Goal: Information Seeking & Learning: Learn about a topic

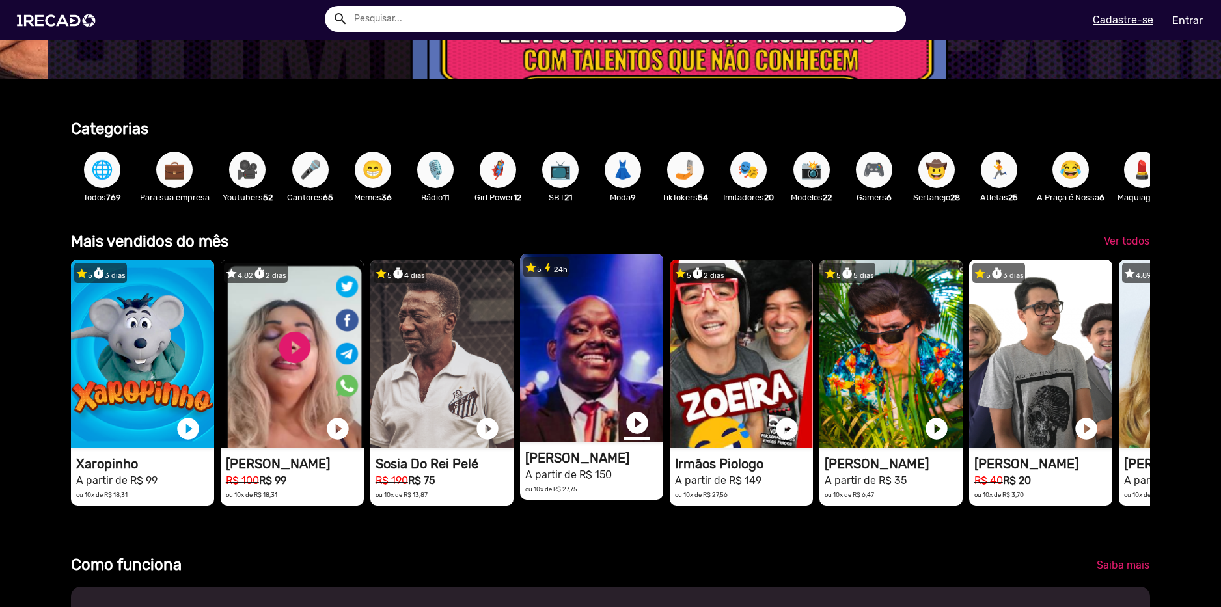
scroll to position [0, 3634]
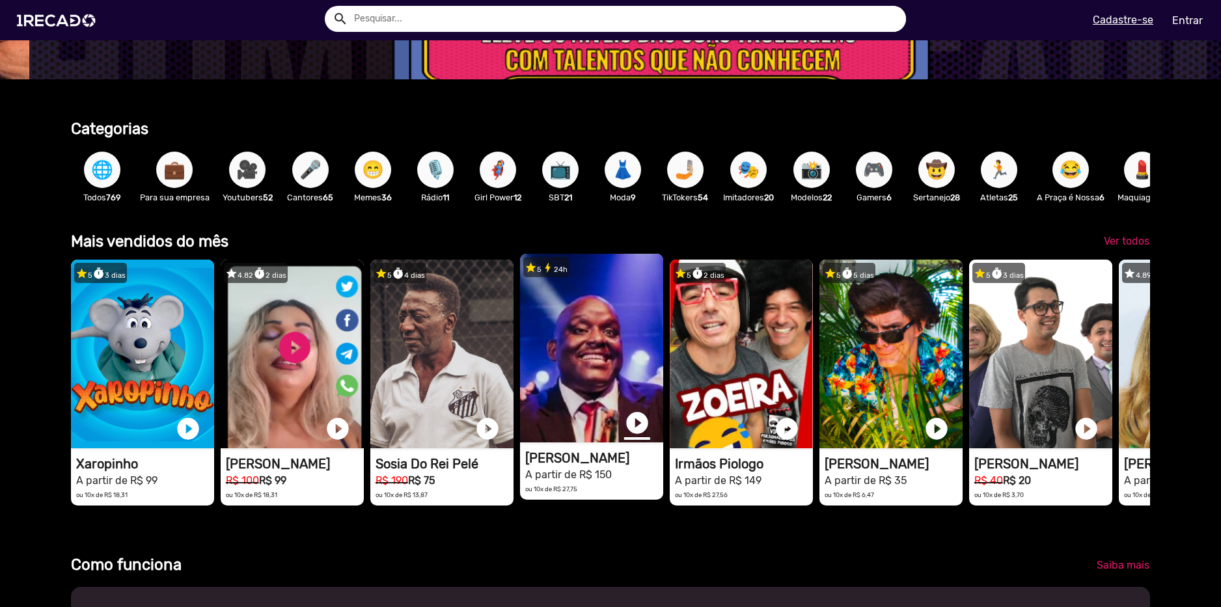
click at [640, 428] on link "play_circle_filled" at bounding box center [637, 423] width 26 height 26
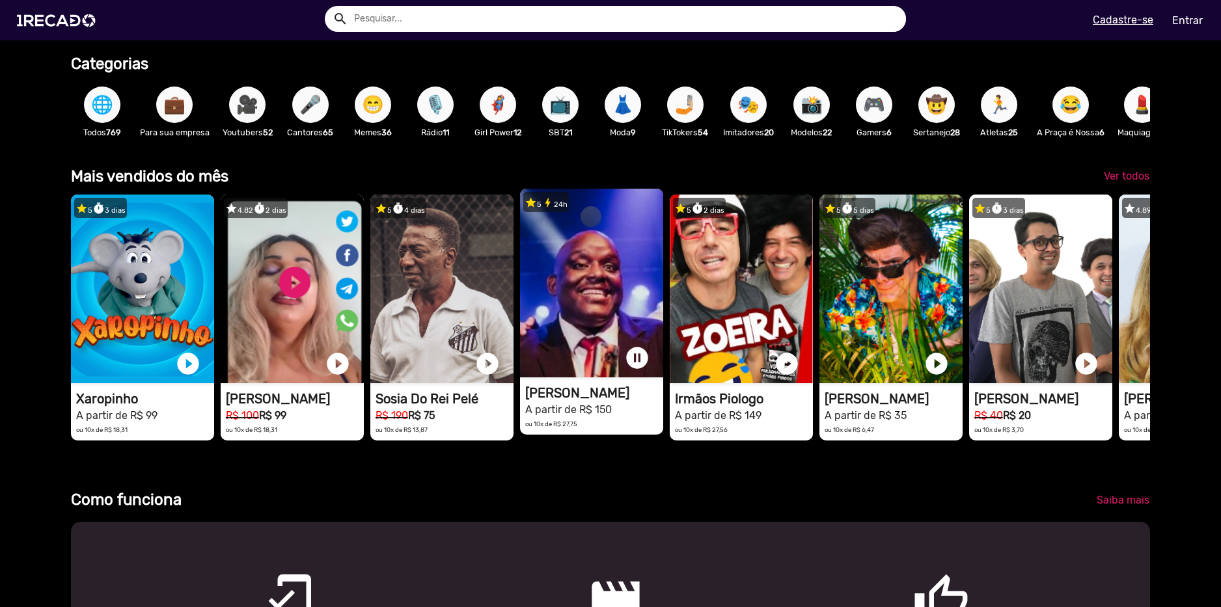
click at [214, 292] on video "1RECADO vídeos dedicados para fãs e empresas" at bounding box center [142, 289] width 143 height 189
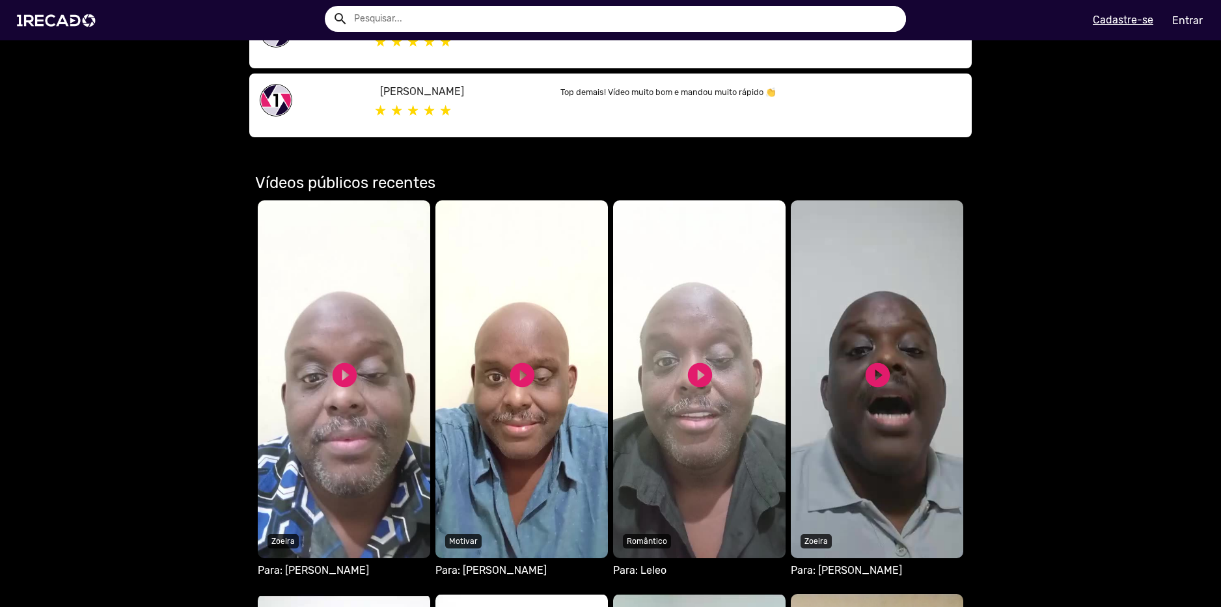
scroll to position [651, 0]
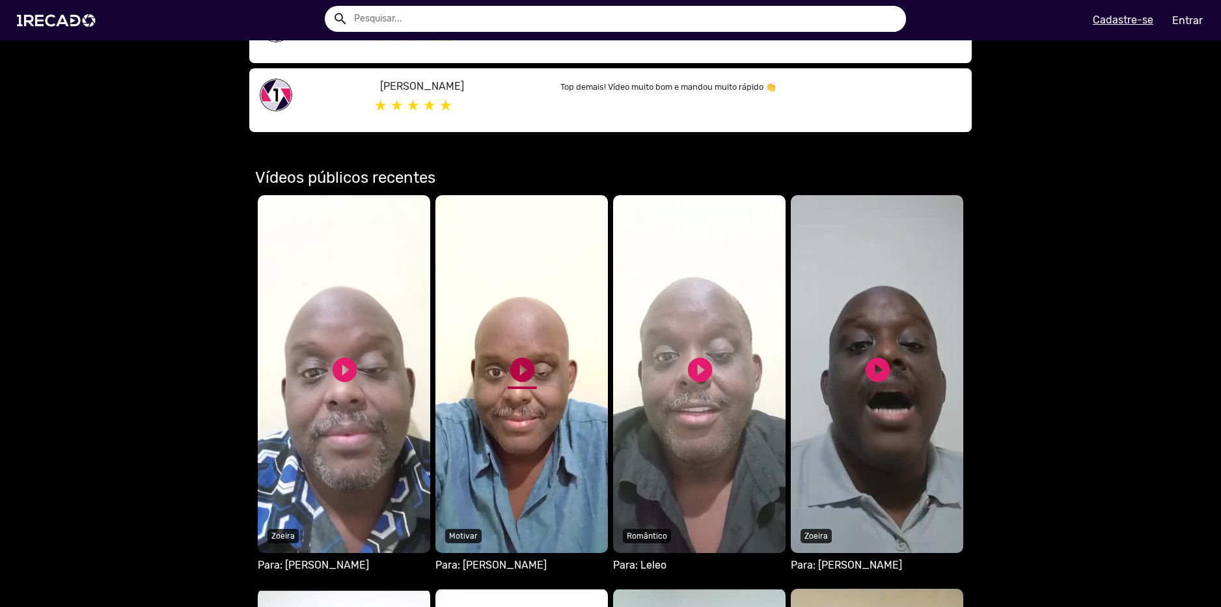
click at [525, 373] on link "play_circle_filled" at bounding box center [522, 369] width 29 height 29
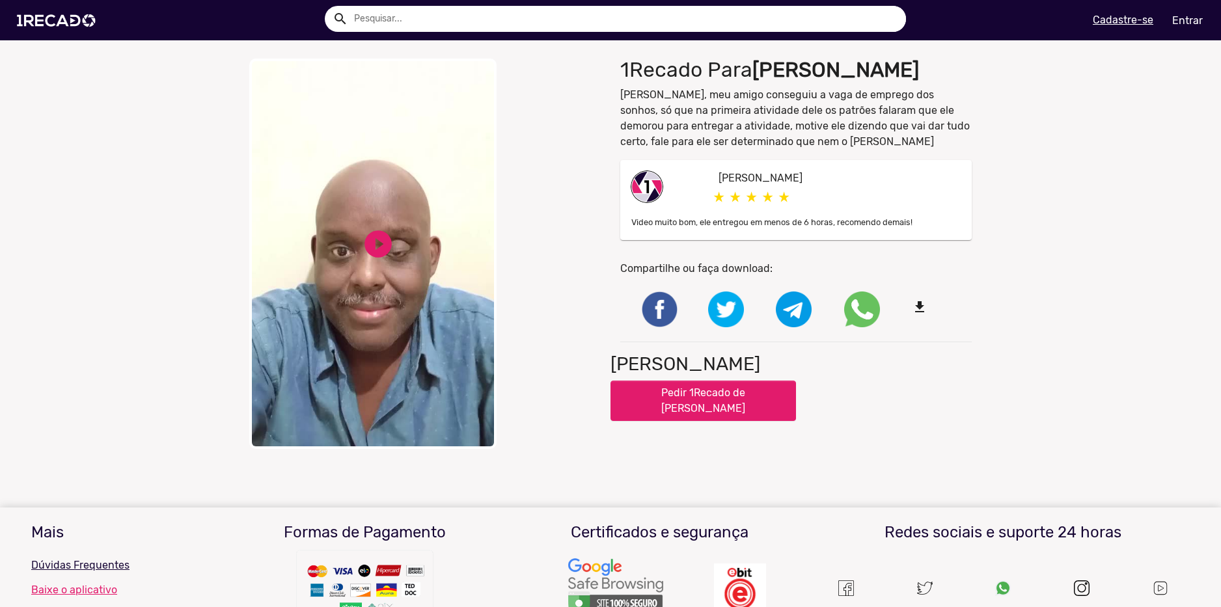
click at [391, 247] on video "Your browser does not support HTML5 video." at bounding box center [372, 254] width 247 height 391
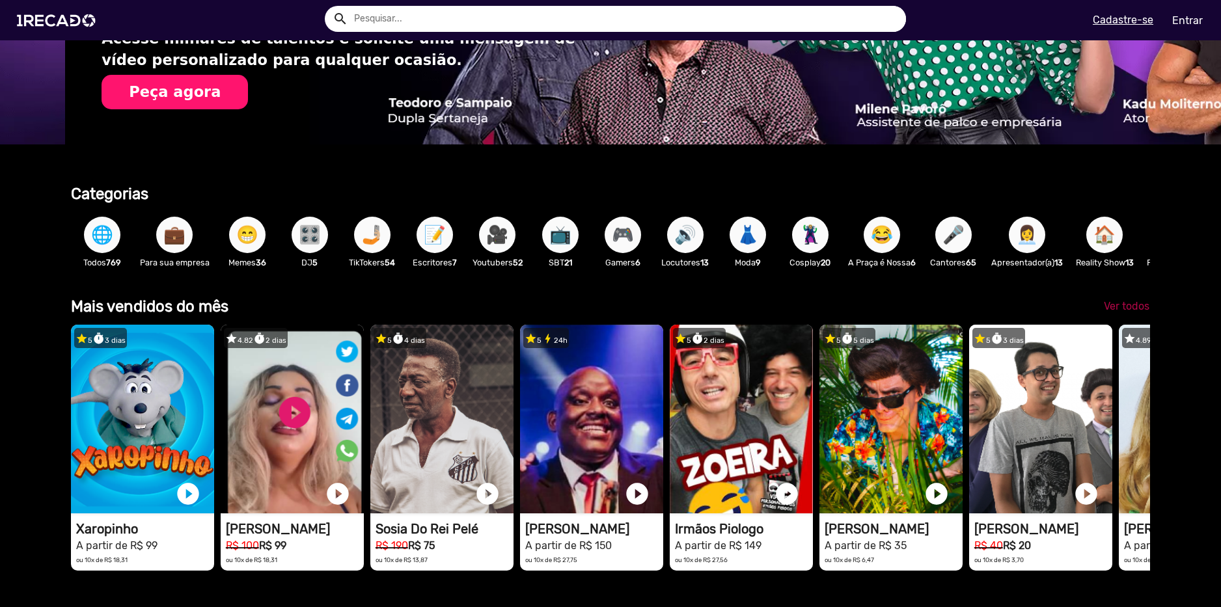
scroll to position [0, 2422]
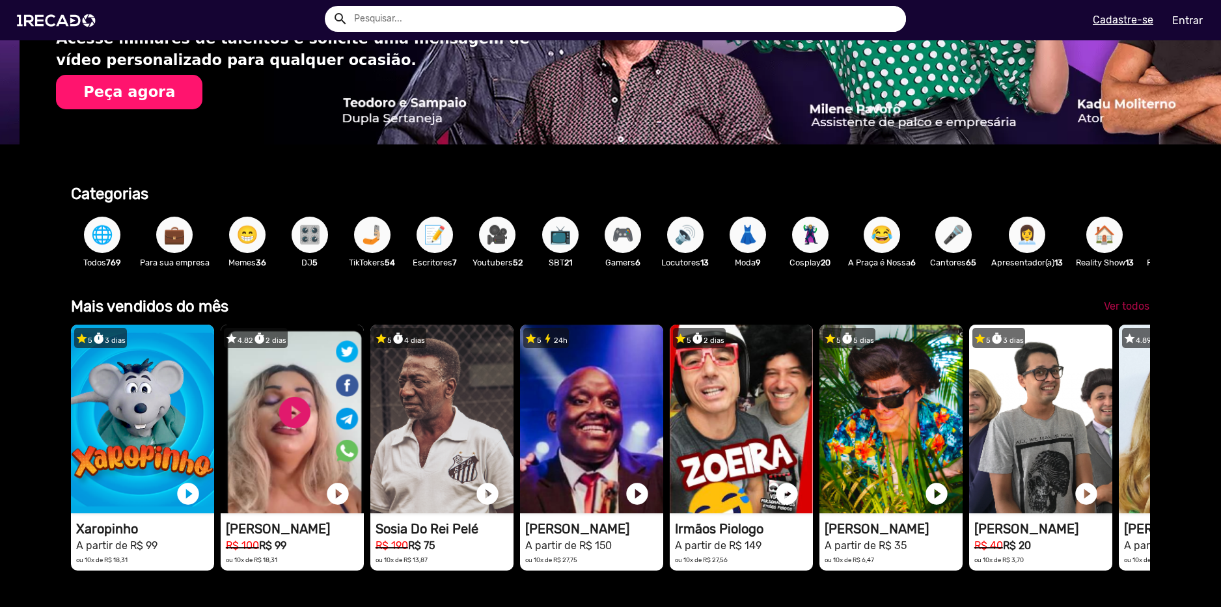
click at [1118, 310] on span "Ver todos" at bounding box center [1127, 306] width 46 height 12
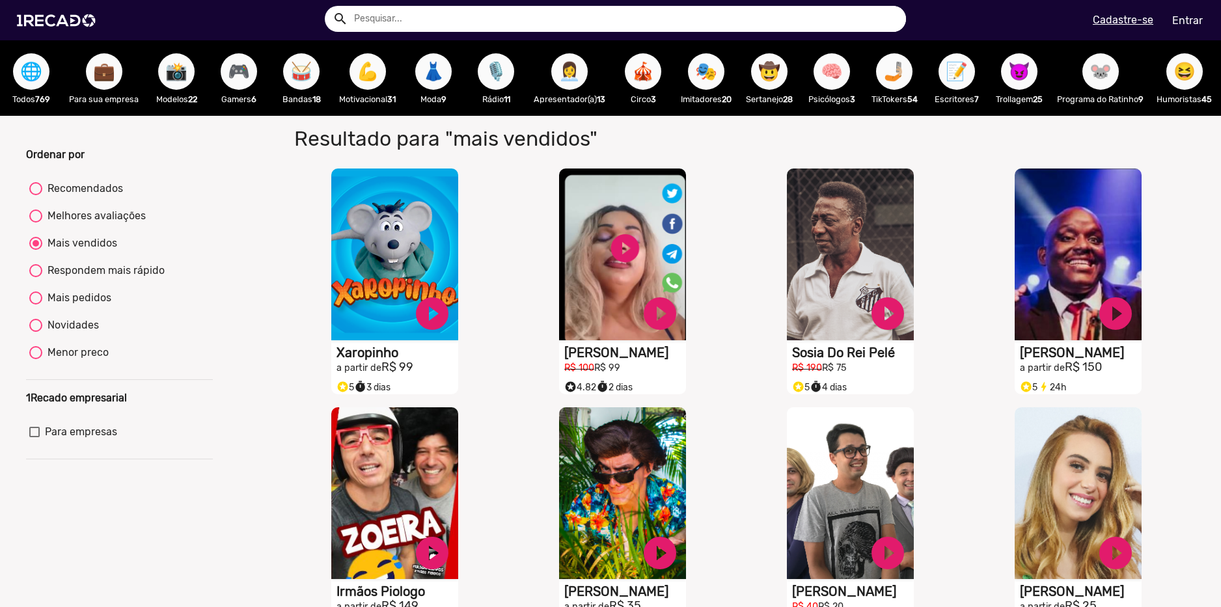
click at [108, 279] on div "Respondem mais rápido" at bounding box center [103, 271] width 122 height 16
click at [36, 278] on input "Respondem mais rápido" at bounding box center [35, 277] width 1 height 1
radio input "true"
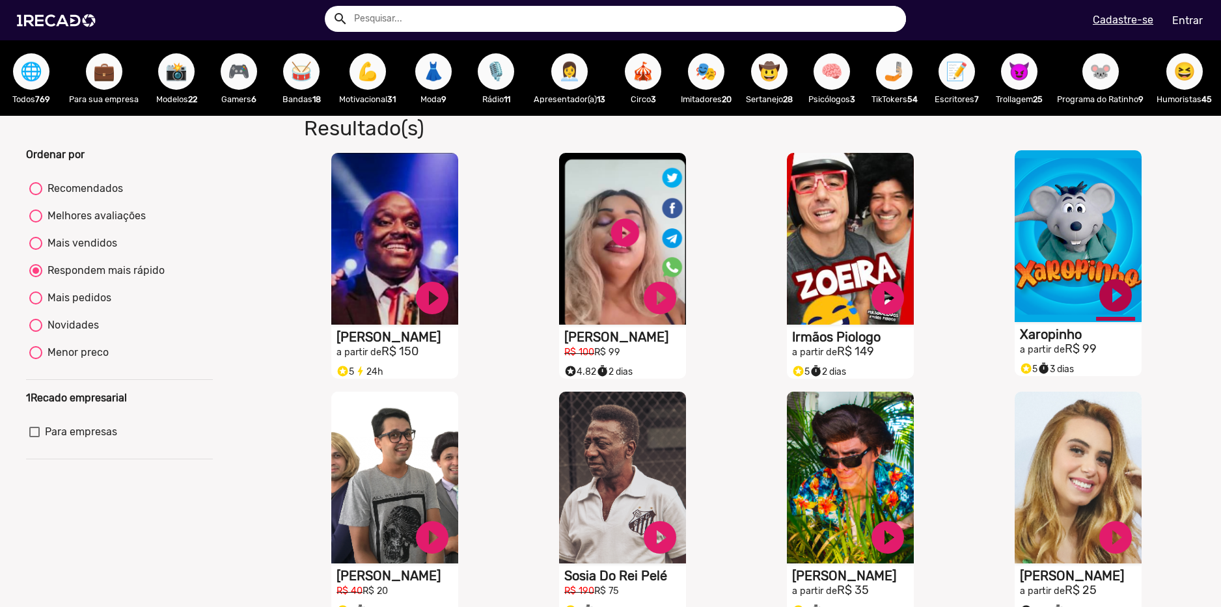
click at [452, 309] on link "play_circle_filled" at bounding box center [432, 298] width 39 height 39
click at [452, 306] on link "pause_circle" at bounding box center [432, 298] width 39 height 39
click at [83, 306] on div "Mais pedidos" at bounding box center [76, 298] width 69 height 16
click at [36, 305] on input "Mais pedidos" at bounding box center [35, 305] width 1 height 1
radio input "true"
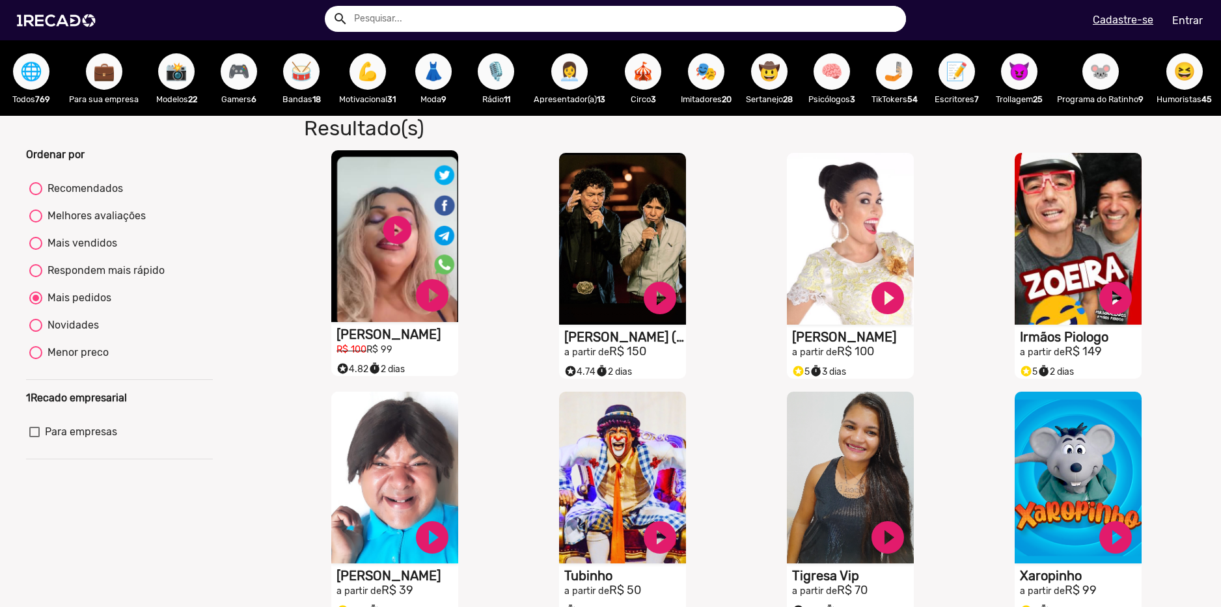
click at [394, 243] on video "S1RECADO vídeos dedicados para fãs e empresas" at bounding box center [394, 236] width 127 height 172
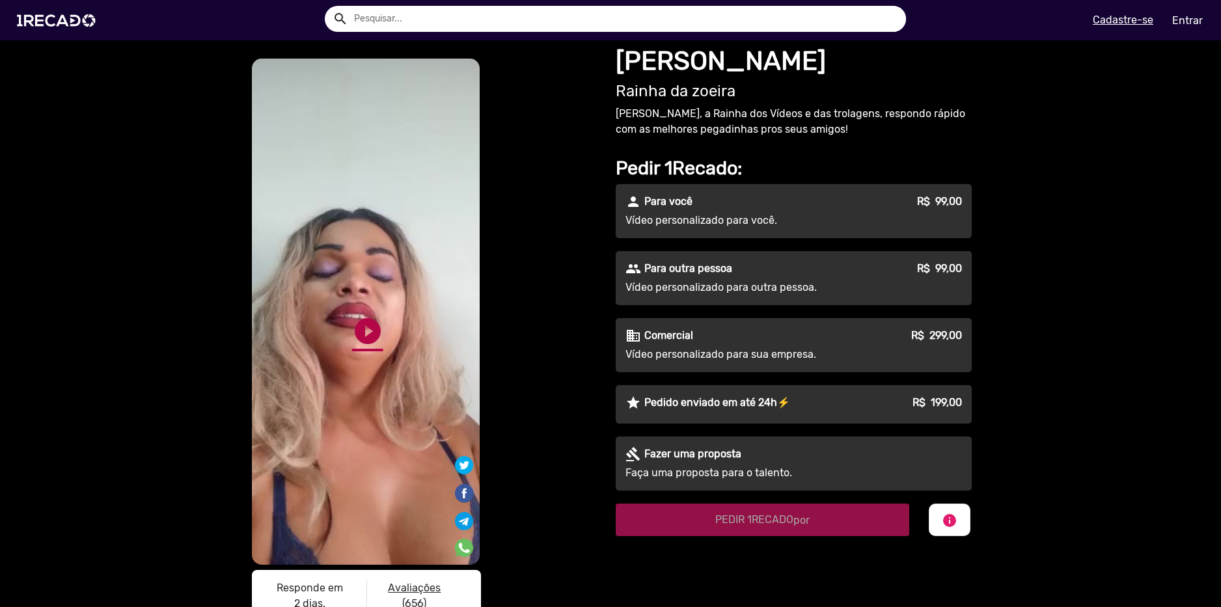
click at [366, 332] on link "play_circle_filled" at bounding box center [367, 331] width 31 height 31
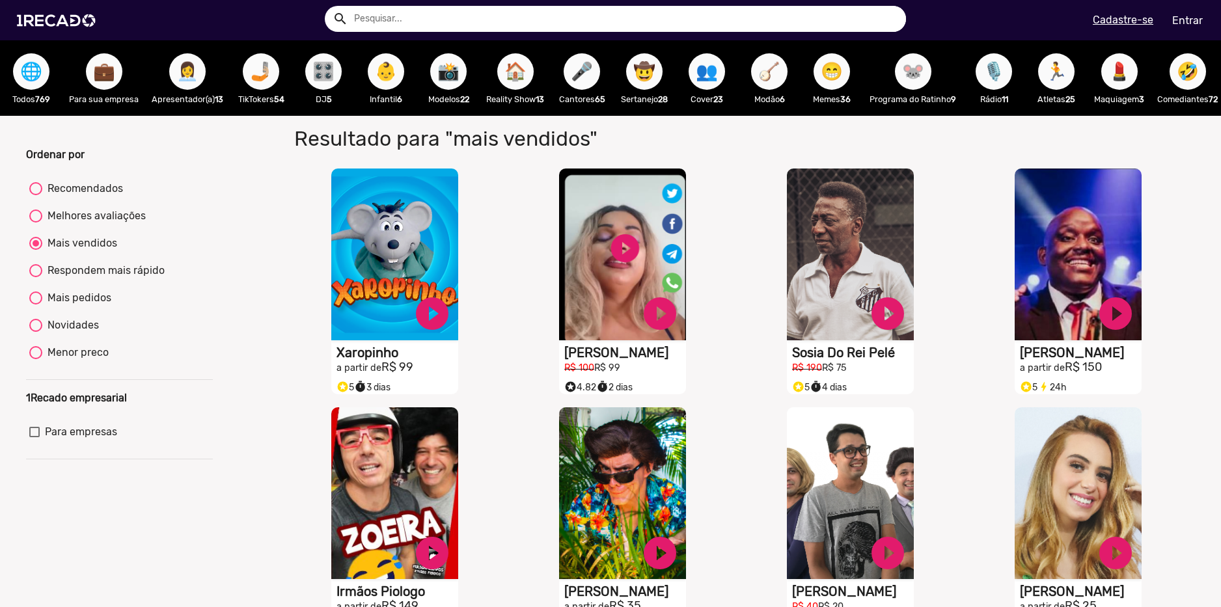
click at [88, 361] on div "Menor preco" at bounding box center [75, 353] width 66 height 16
click at [36, 360] on input "Menor preco" at bounding box center [35, 359] width 1 height 1
radio input "true"
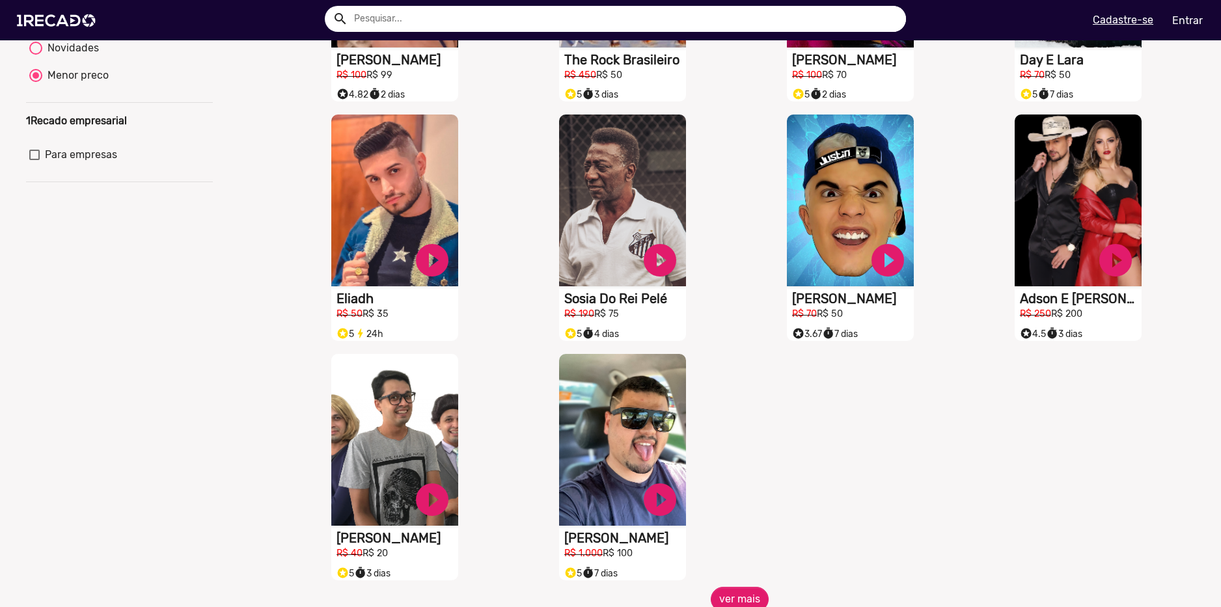
scroll to position [325, 0]
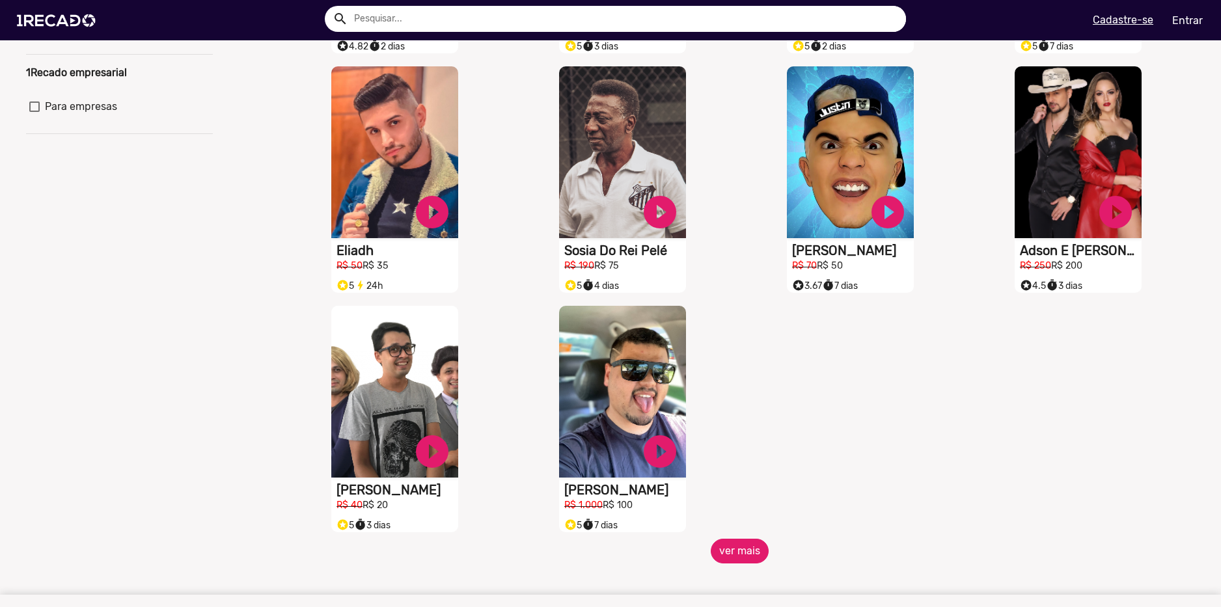
click at [732, 562] on button "ver mais" at bounding box center [740, 551] width 58 height 25
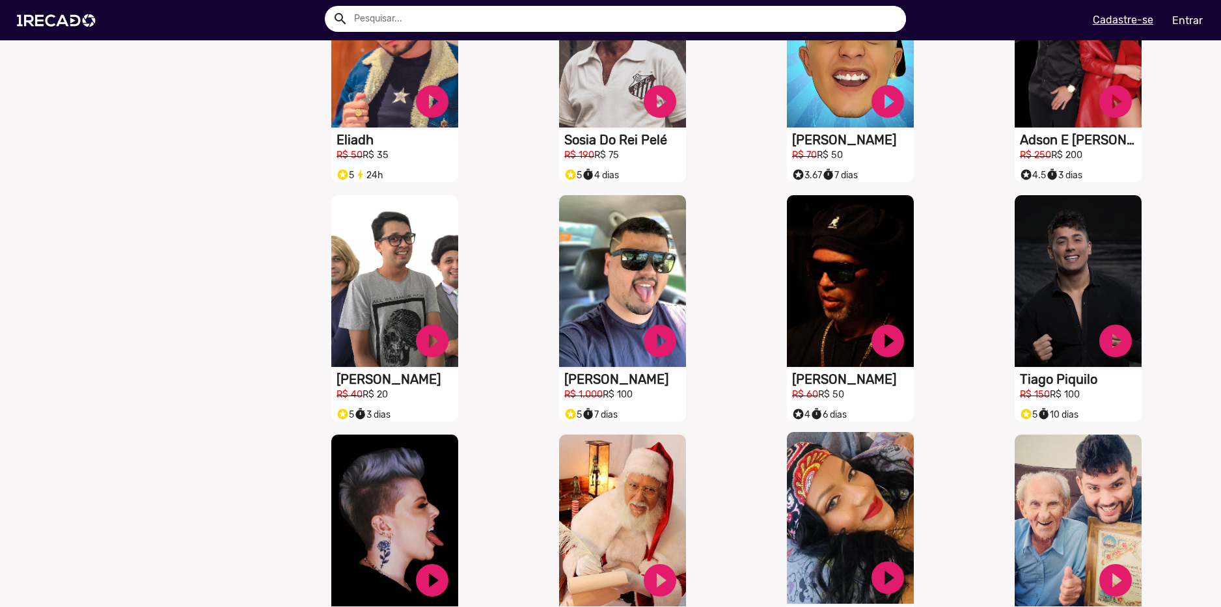
scroll to position [506, 0]
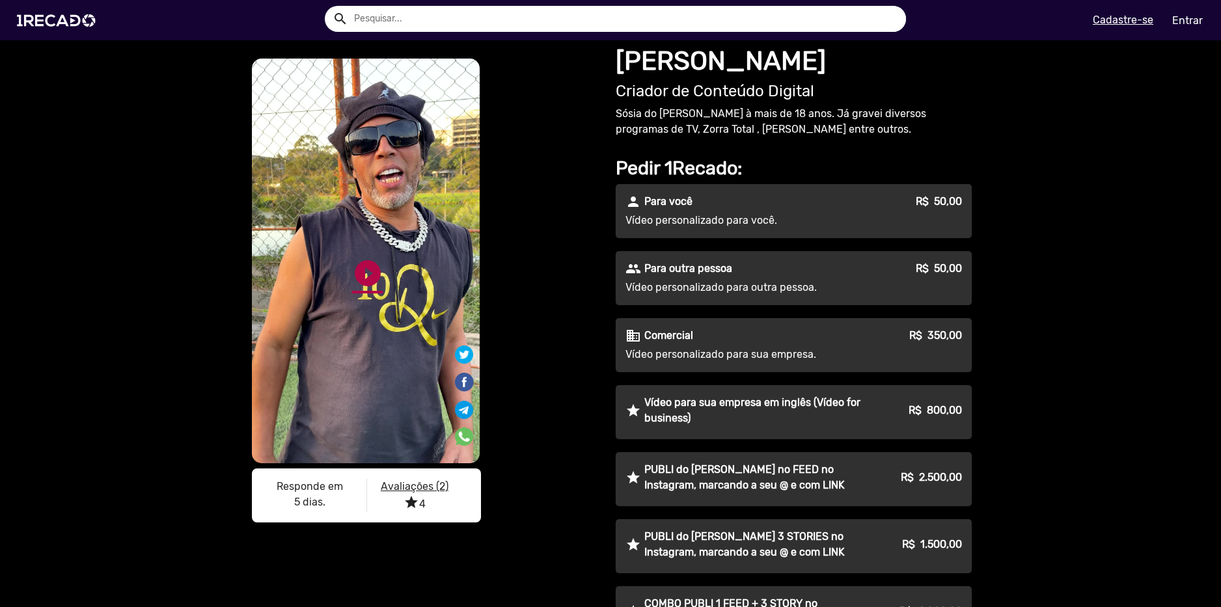
click at [363, 282] on link "play_circle_filled" at bounding box center [367, 273] width 31 height 31
click at [519, 135] on div "S1RECADO vídeos dedicados para fãs e empresas S1RECADO vídeos dedicados para fã…" at bounding box center [424, 293] width 351 height 474
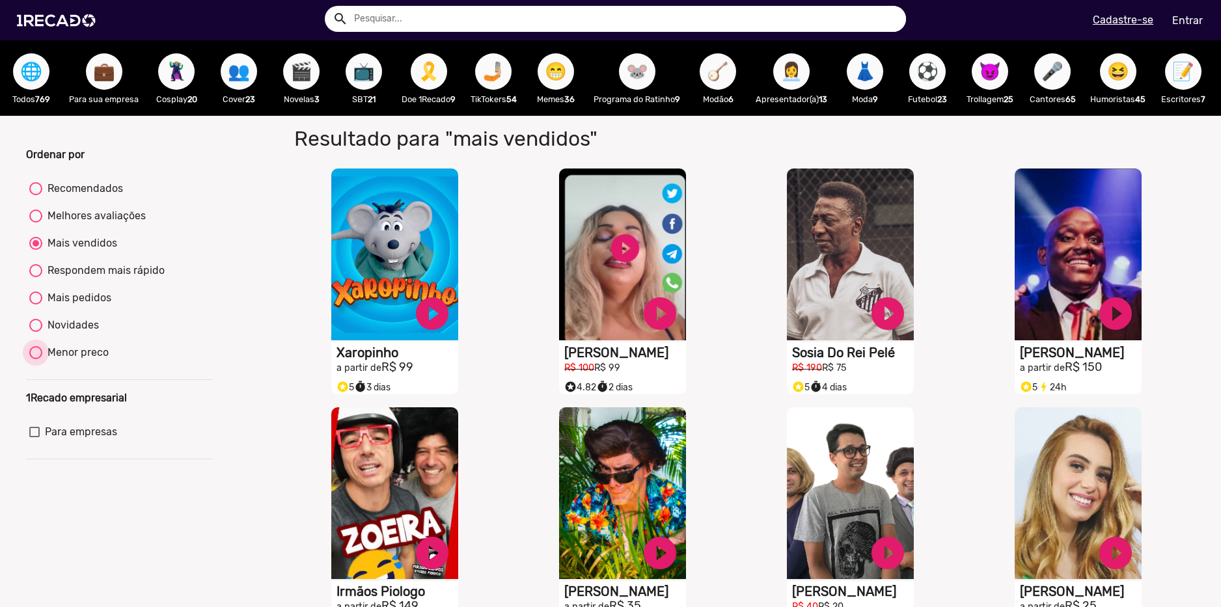
click at [86, 361] on div "Menor preco" at bounding box center [75, 353] width 66 height 16
click at [36, 360] on input "Menor preco" at bounding box center [35, 359] width 1 height 1
radio input "true"
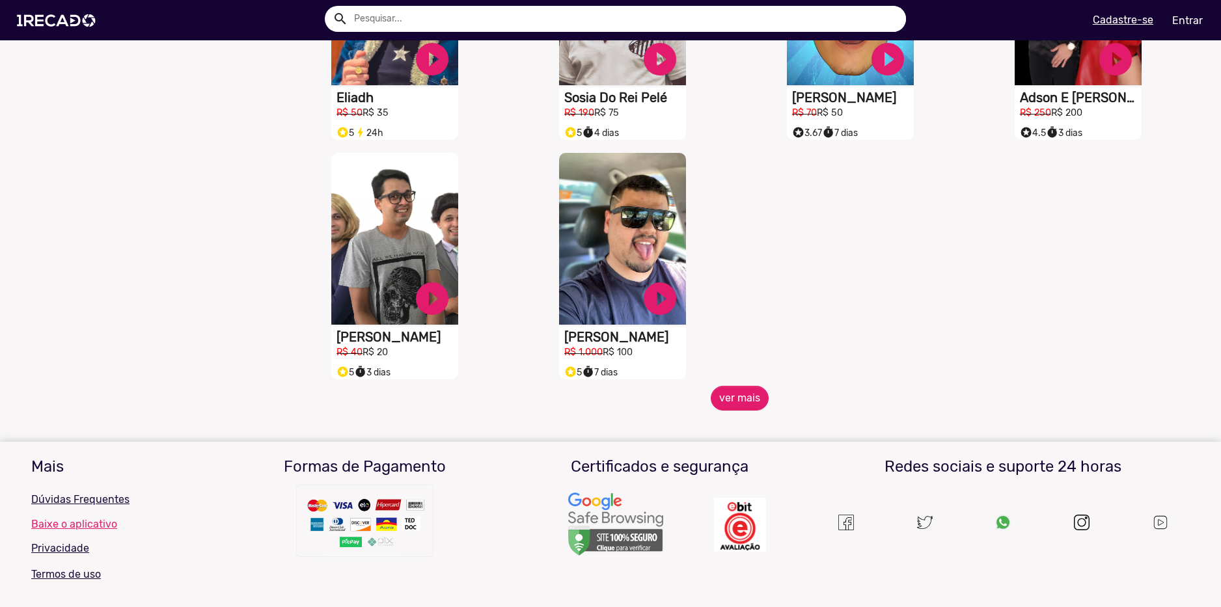
scroll to position [521, 0]
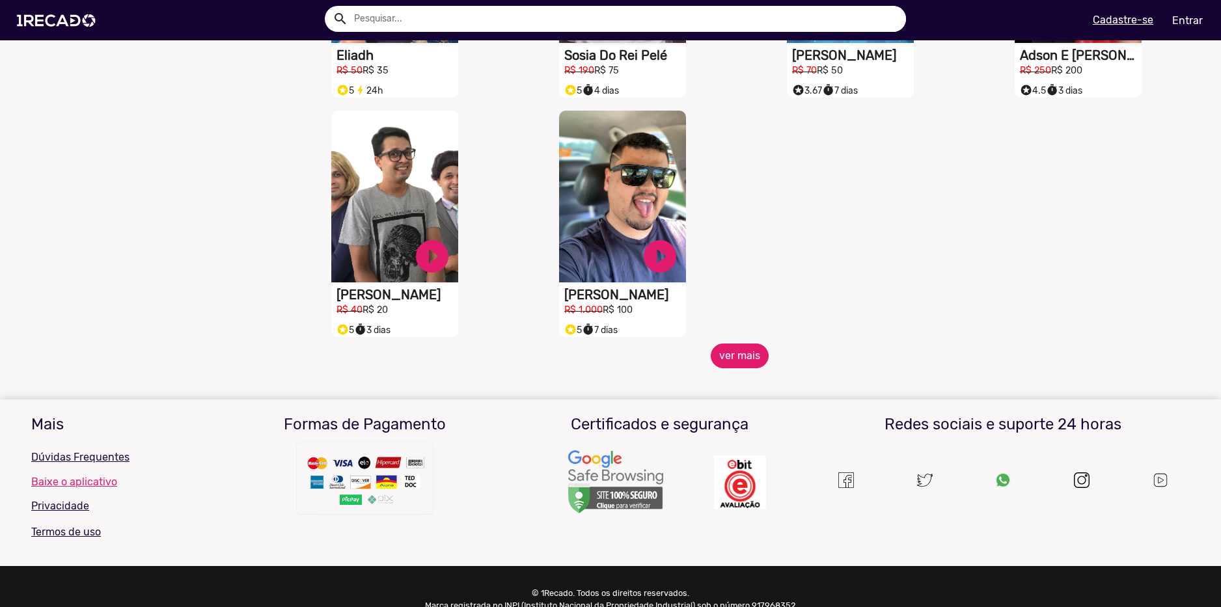
click at [726, 361] on button "ver mais" at bounding box center [740, 356] width 58 height 25
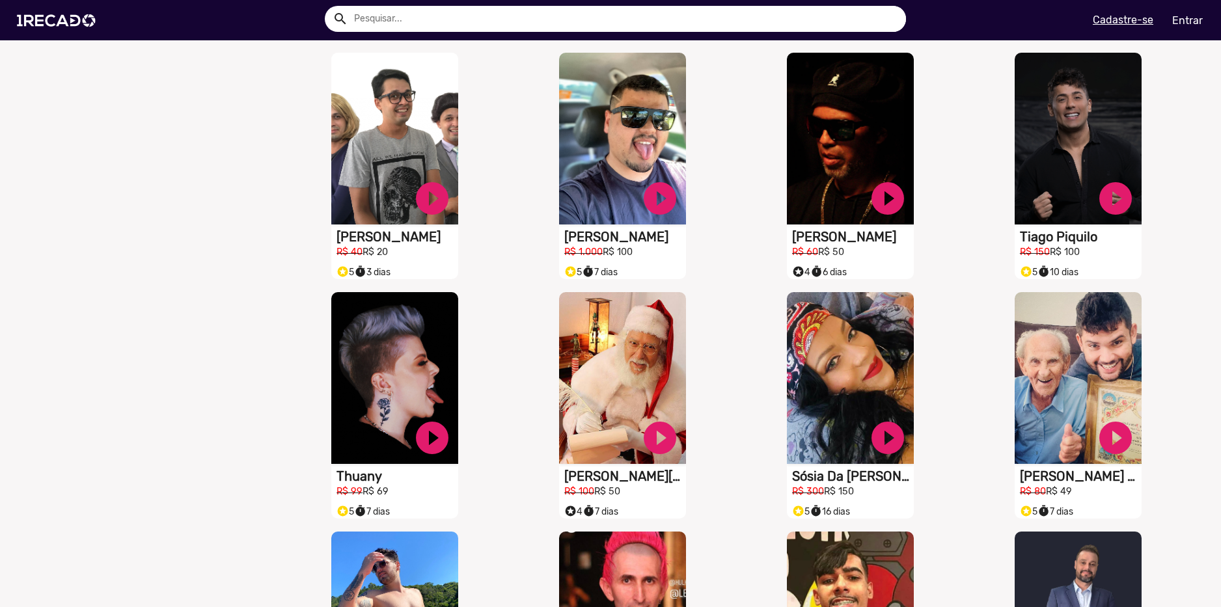
scroll to position [911, 0]
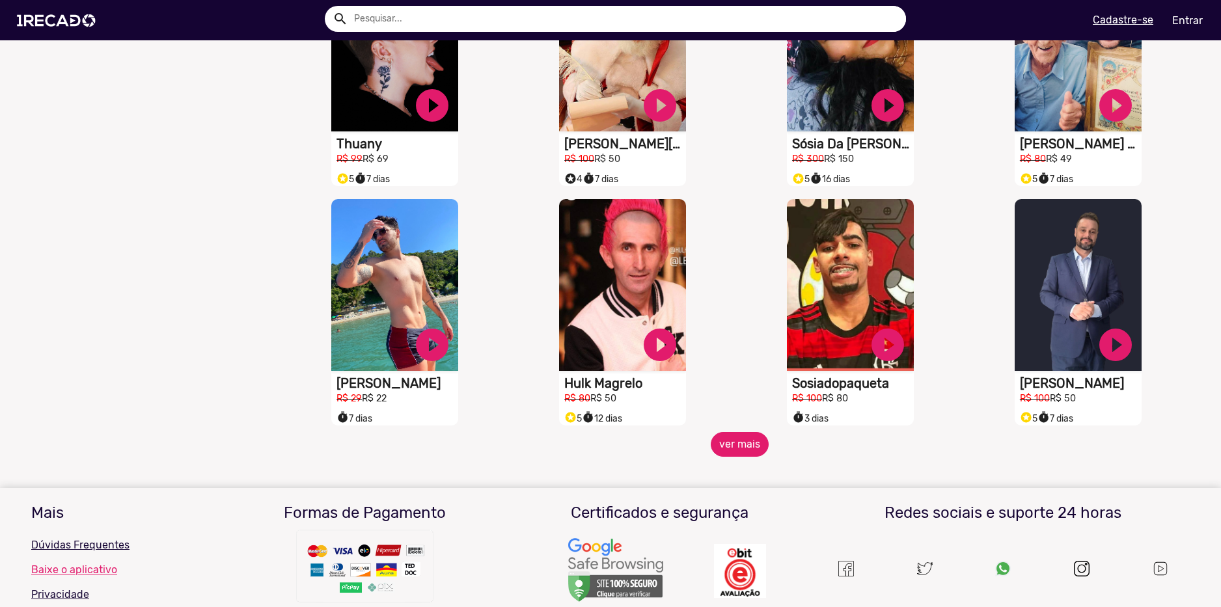
click at [747, 452] on button "ver mais" at bounding box center [740, 444] width 58 height 25
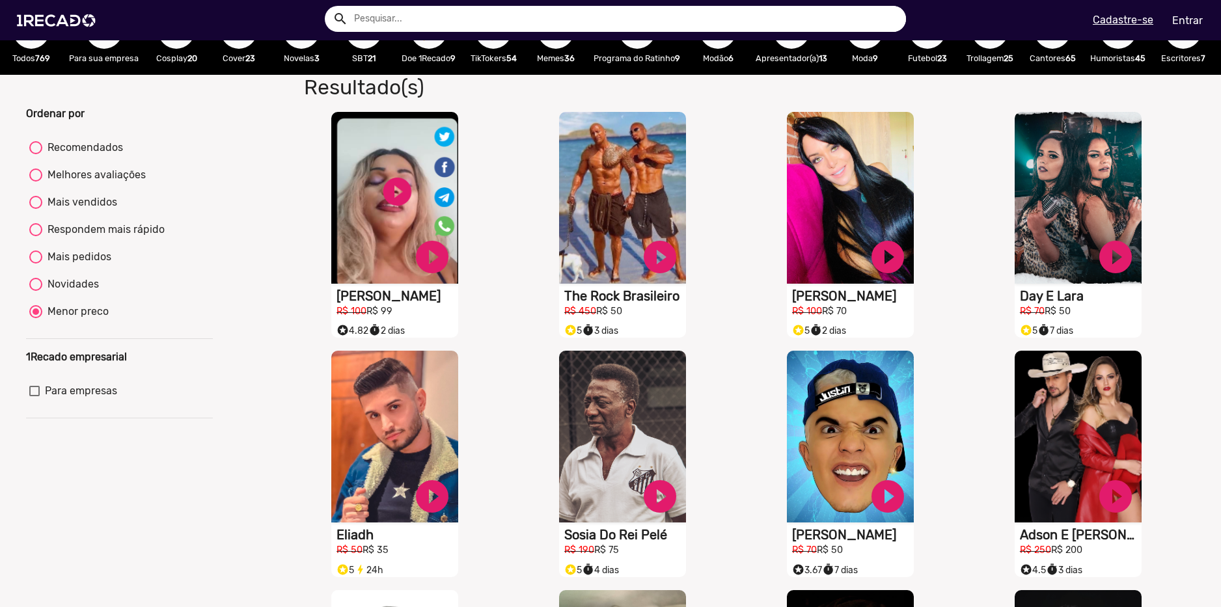
scroll to position [0, 0]
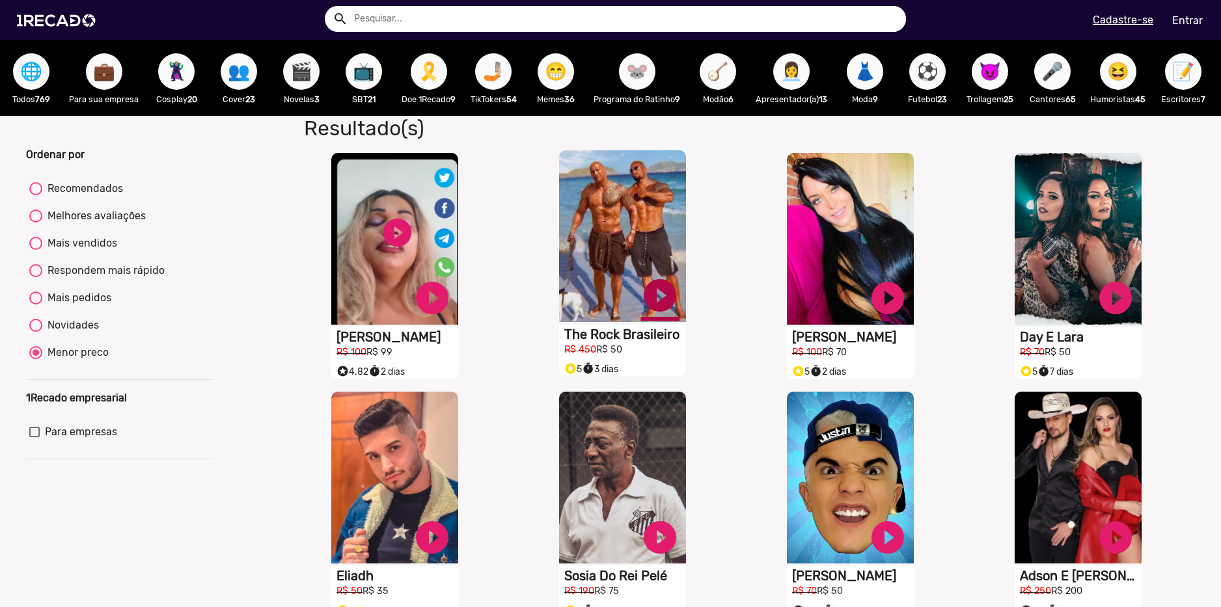
click at [452, 307] on link "play_circle_filled" at bounding box center [432, 298] width 39 height 39
click at [79, 333] on div "Novidades" at bounding box center [70, 326] width 57 height 16
click at [36, 333] on input "Novidades" at bounding box center [35, 332] width 1 height 1
radio input "true"
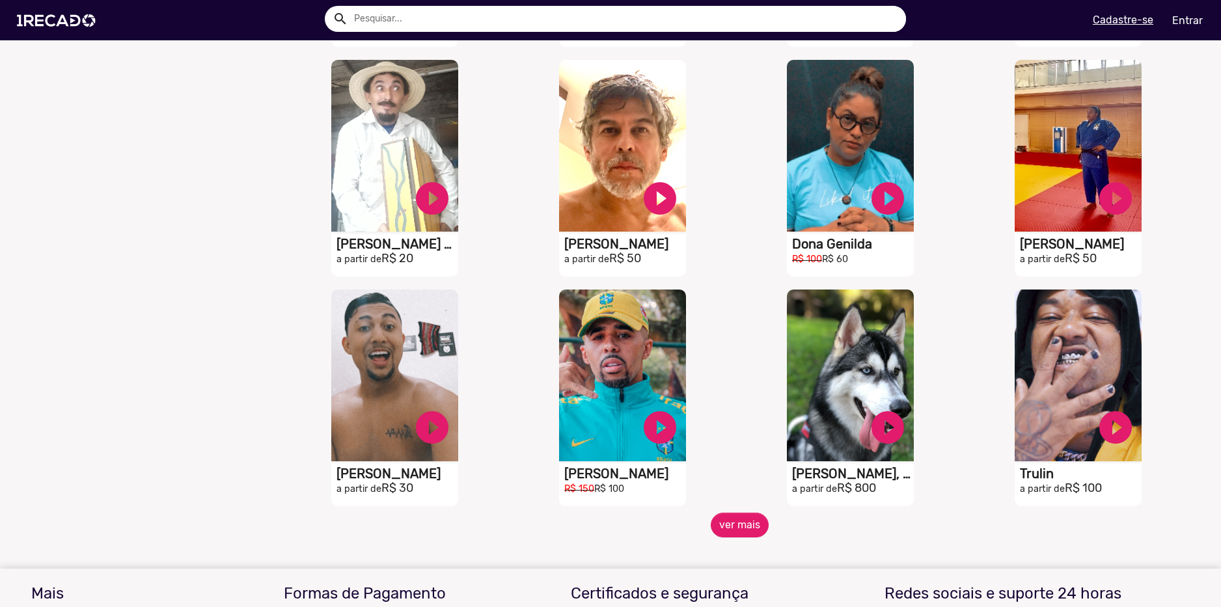
scroll to position [2018, 0]
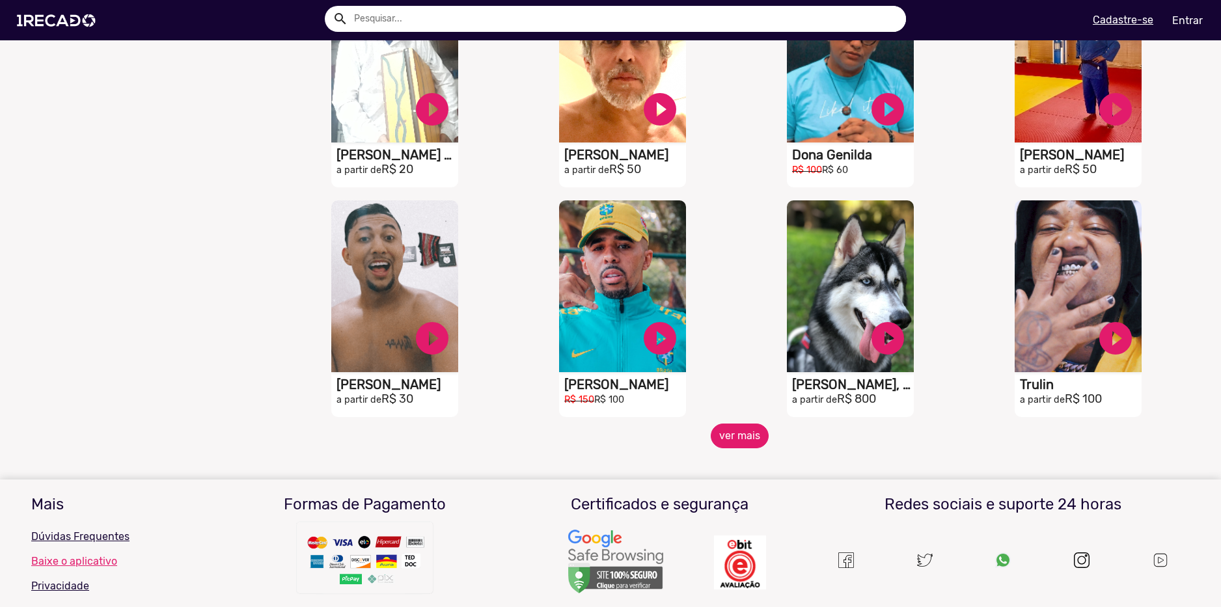
click at [745, 446] on button "ver mais" at bounding box center [740, 436] width 58 height 25
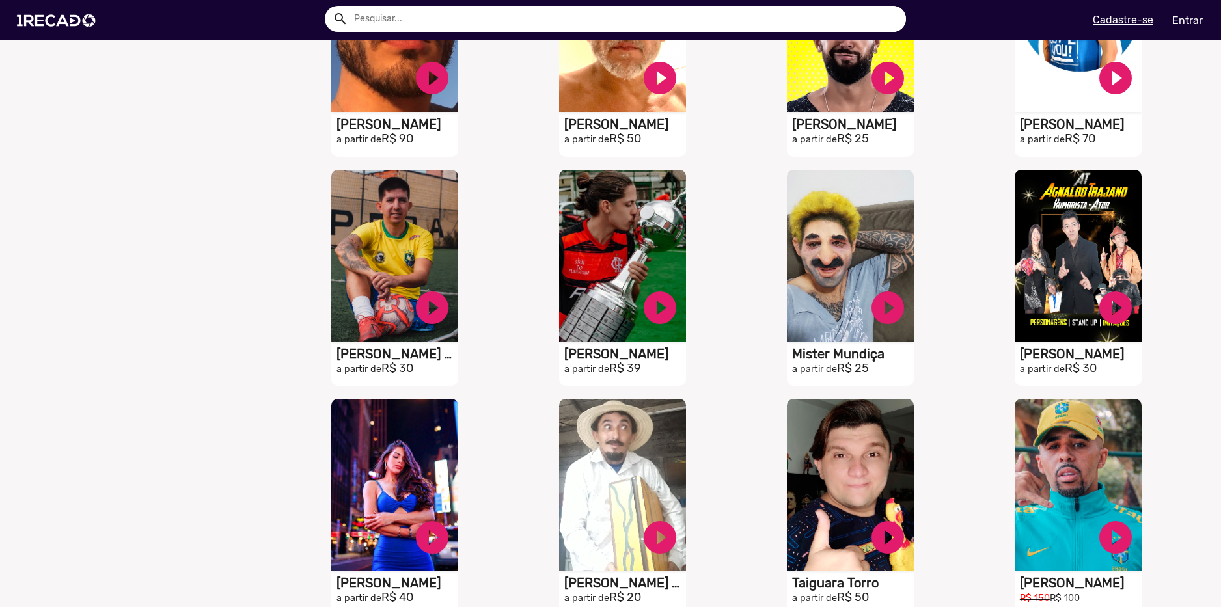
scroll to position [2799, 0]
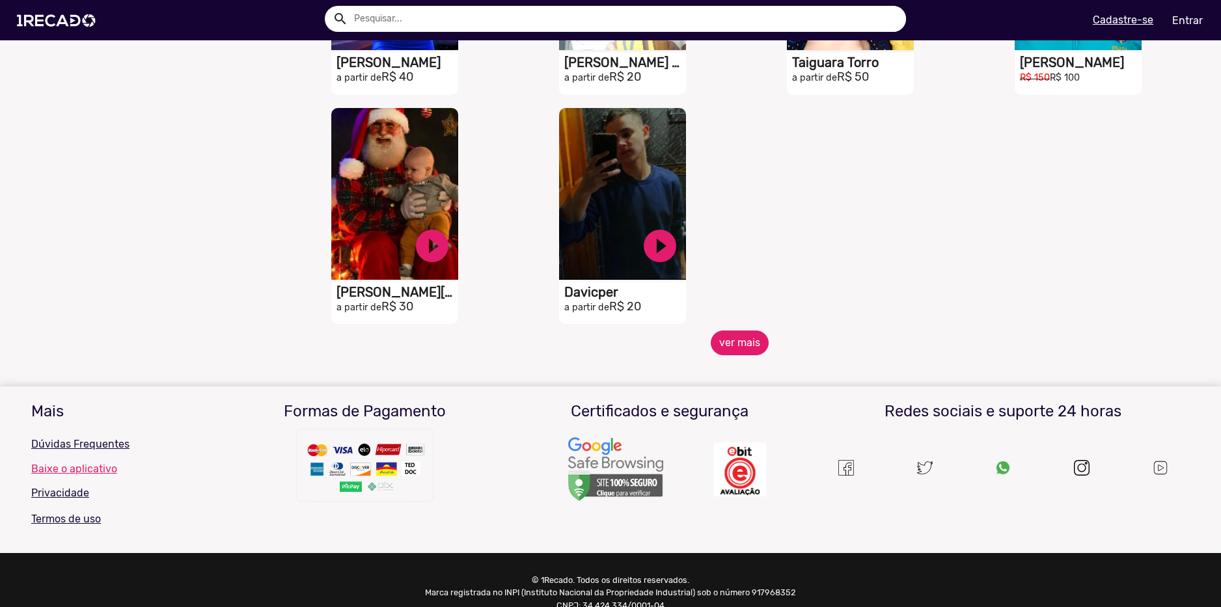
click at [733, 355] on button "ver mais" at bounding box center [740, 343] width 58 height 25
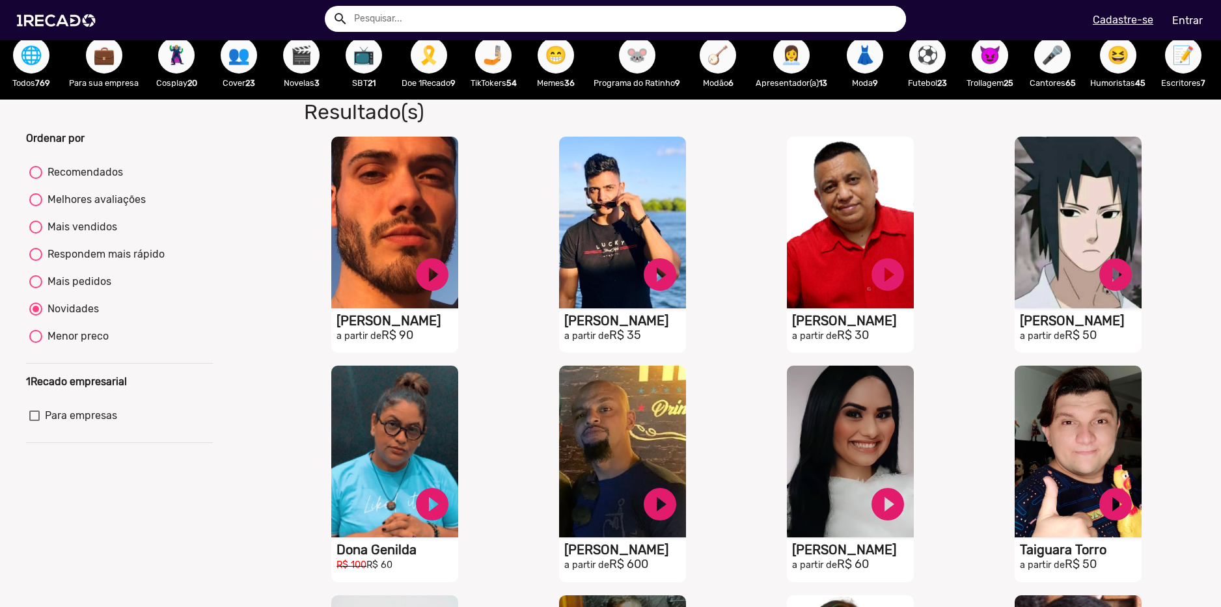
scroll to position [0, 0]
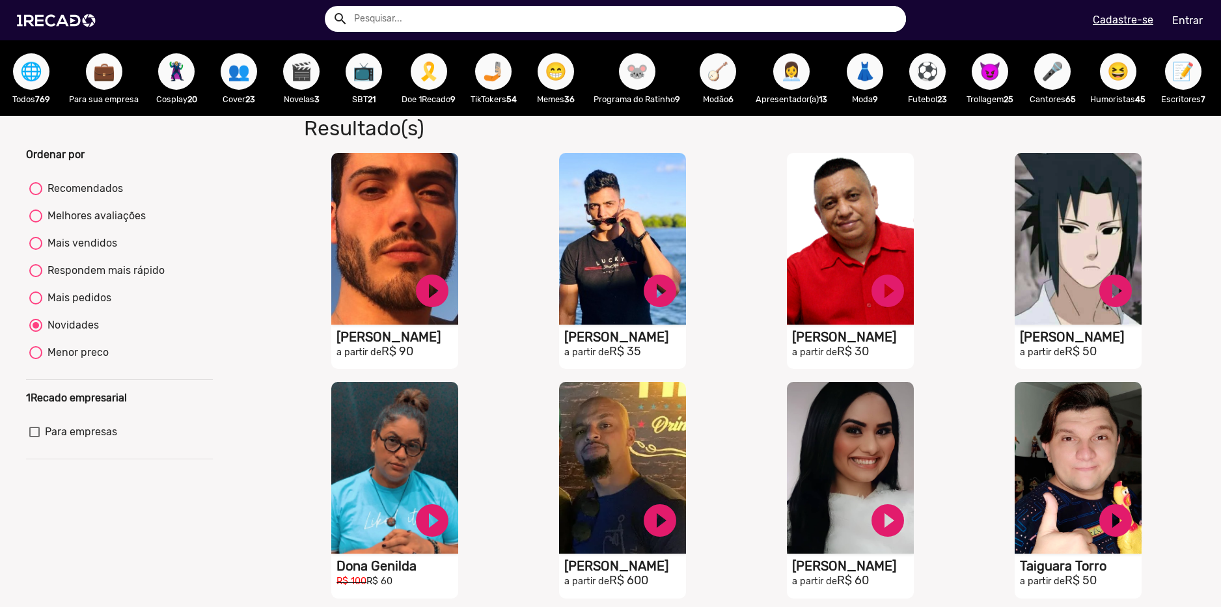
click at [428, 70] on span "🎗️" at bounding box center [429, 71] width 22 height 36
radio input "true"
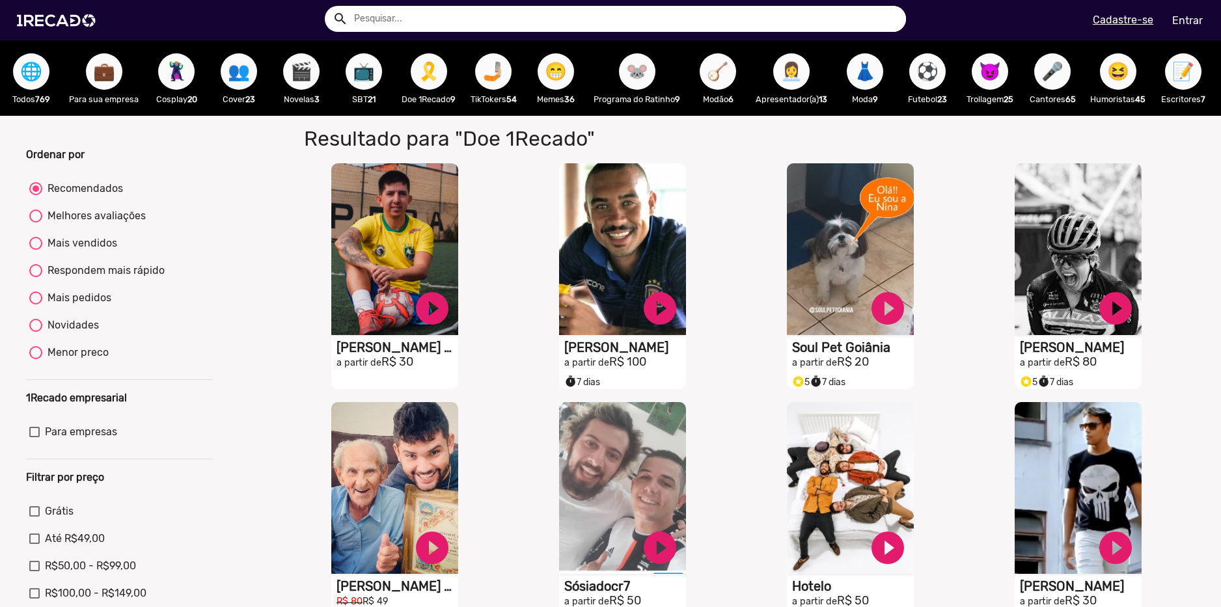
click at [790, 69] on span "👩‍💼" at bounding box center [791, 71] width 22 height 36
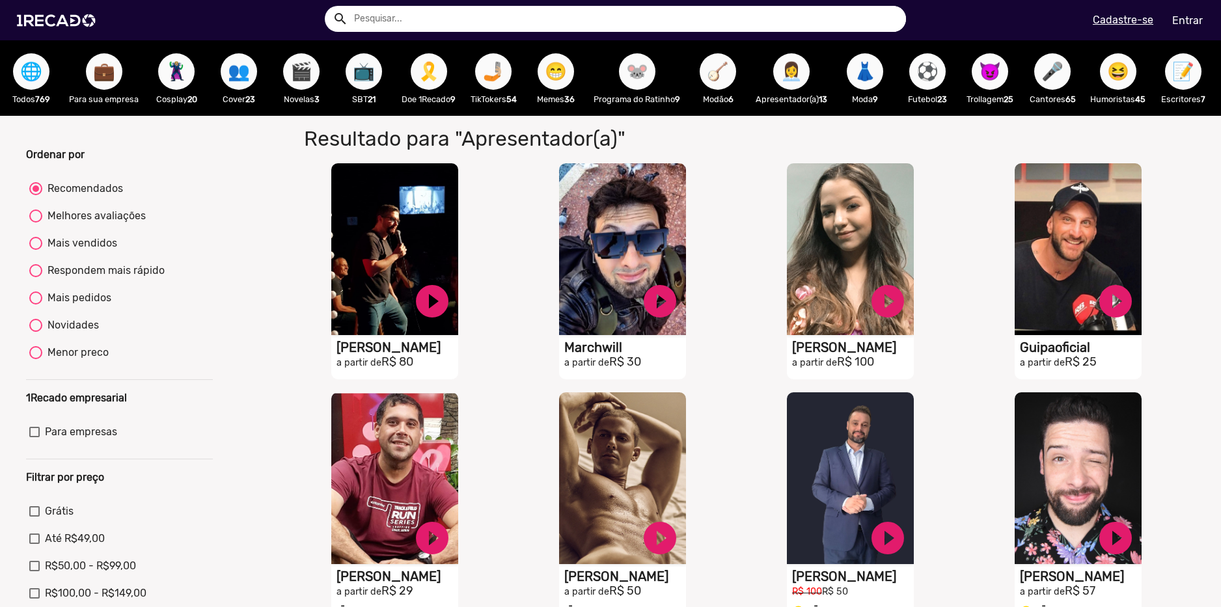
click at [924, 81] on span "⚽" at bounding box center [927, 71] width 22 height 36
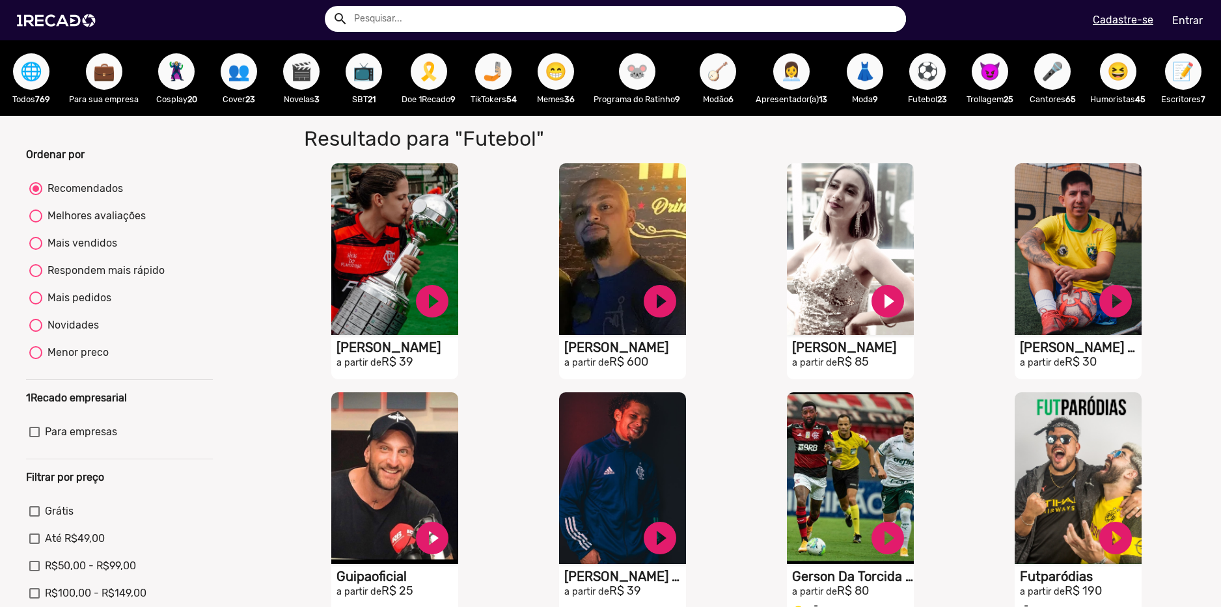
click at [992, 79] on span "😈" at bounding box center [990, 71] width 22 height 36
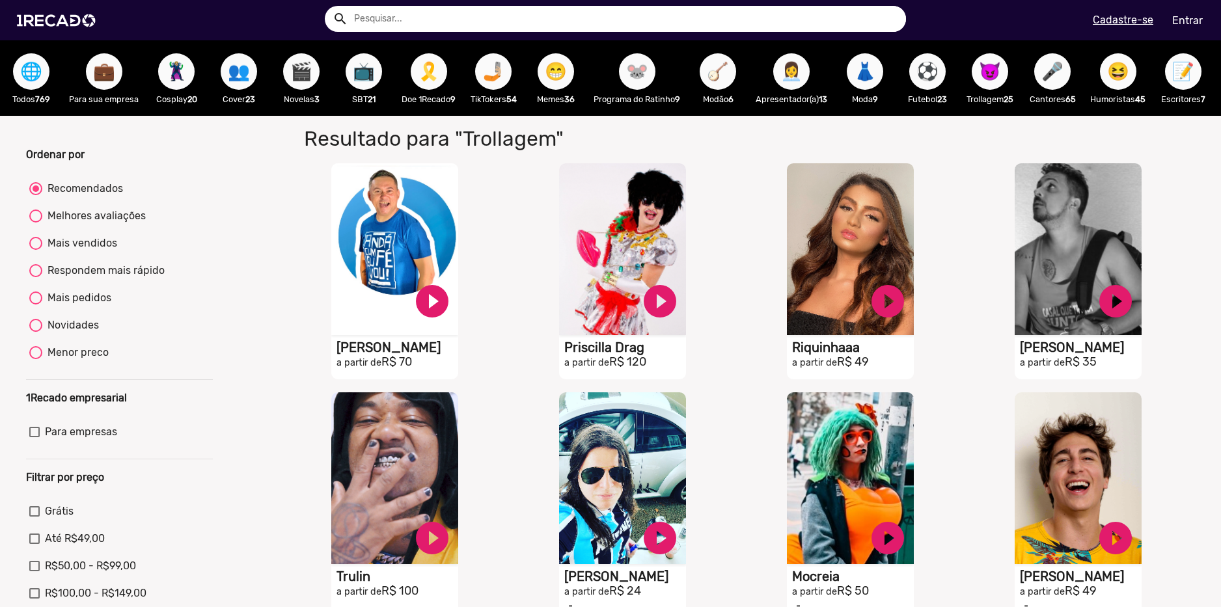
click at [1049, 84] on span "🎤" at bounding box center [1052, 71] width 22 height 36
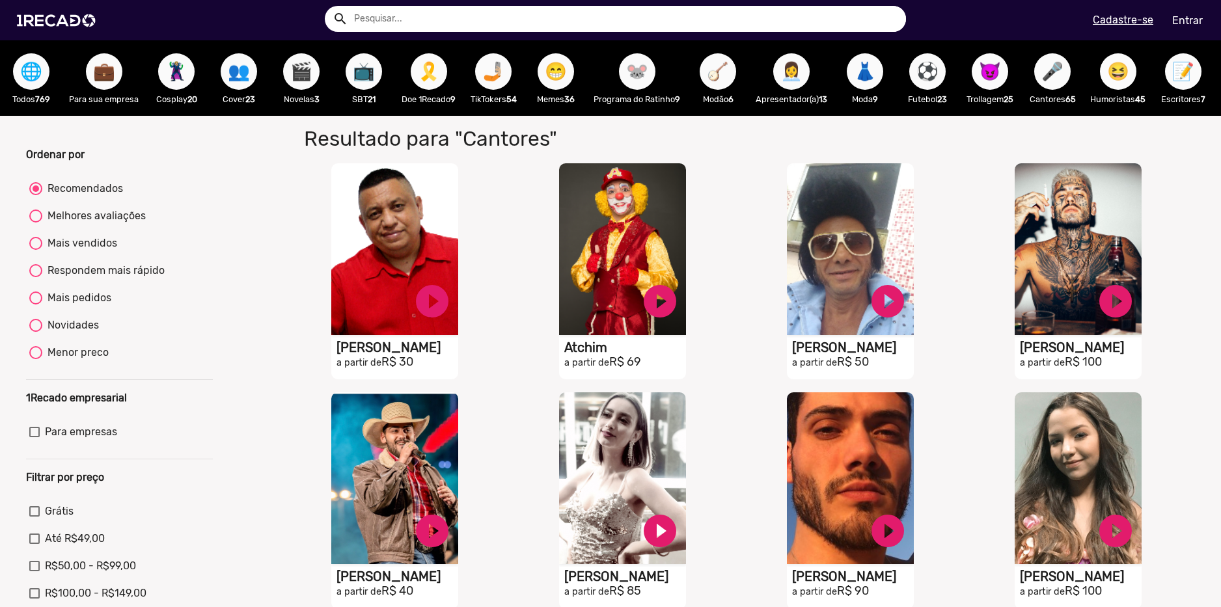
click at [1128, 83] on span "😆" at bounding box center [1118, 71] width 22 height 36
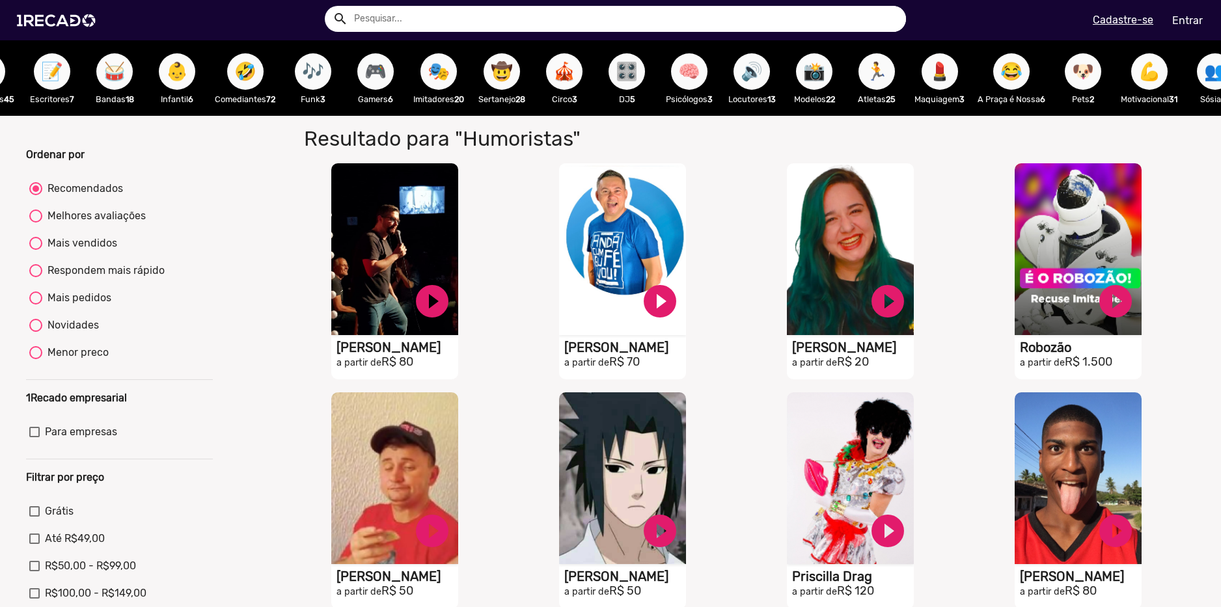
scroll to position [0, 1445]
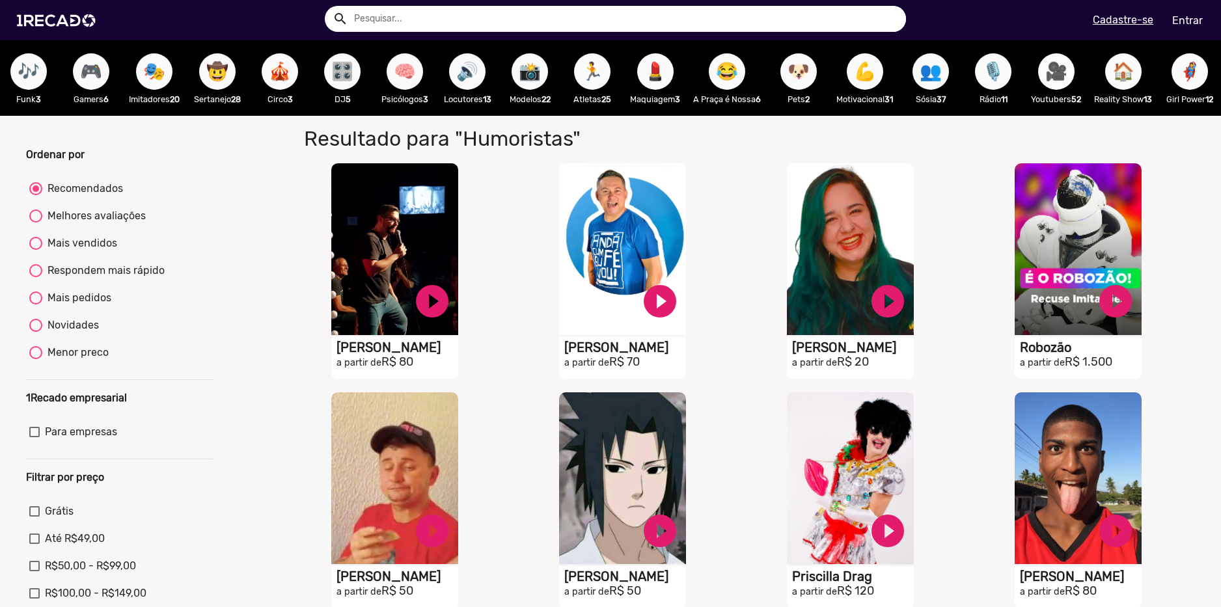
click at [1058, 79] on button "🎥" at bounding box center [1056, 71] width 36 height 36
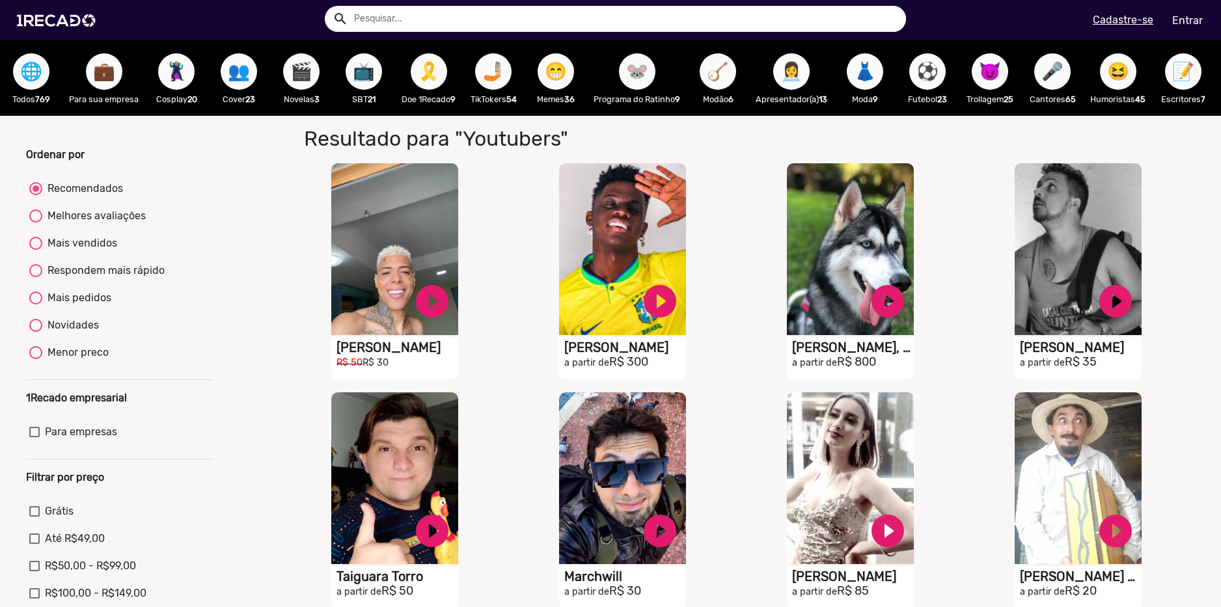
click at [25, 81] on span "🌐" at bounding box center [31, 71] width 22 height 36
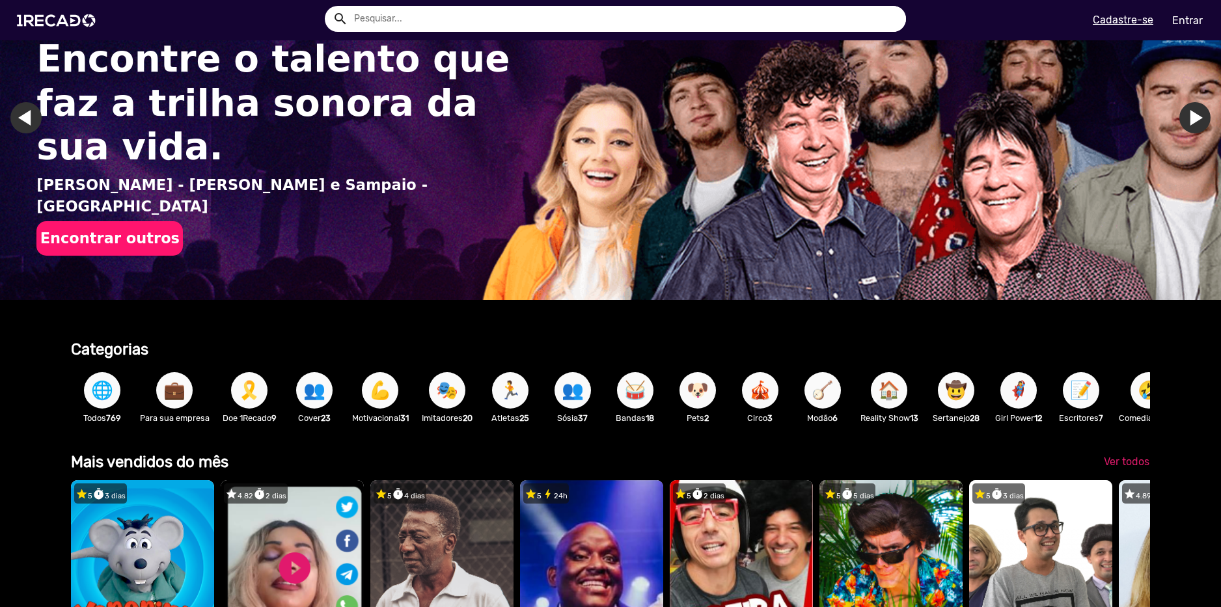
scroll to position [65, 0]
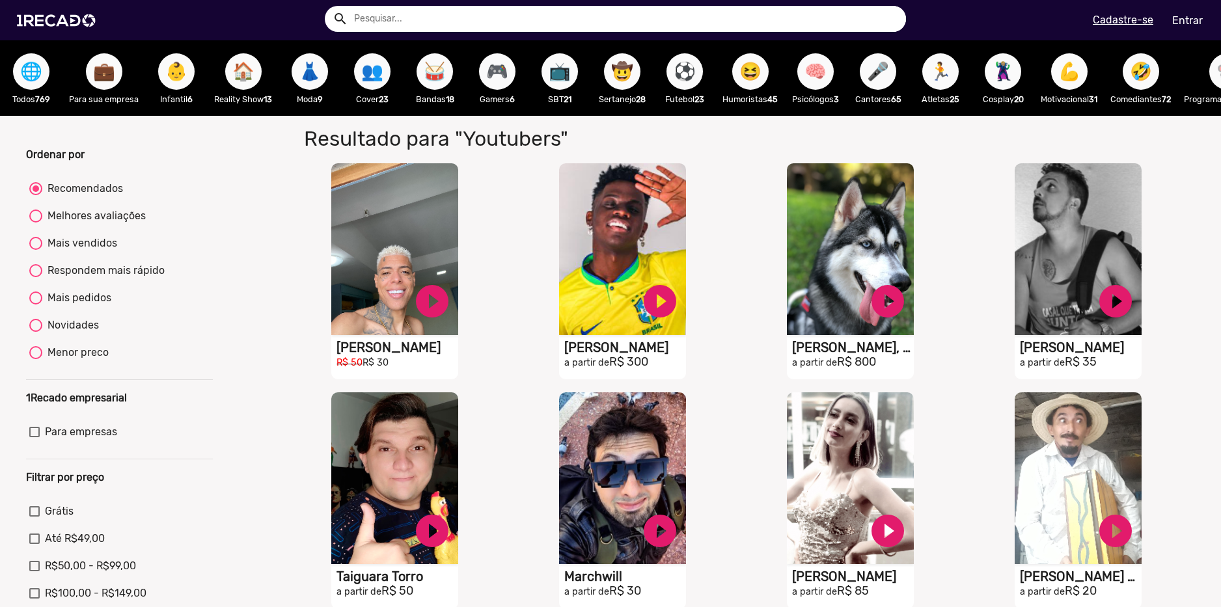
click at [115, 82] on span "💼" at bounding box center [104, 71] width 22 height 36
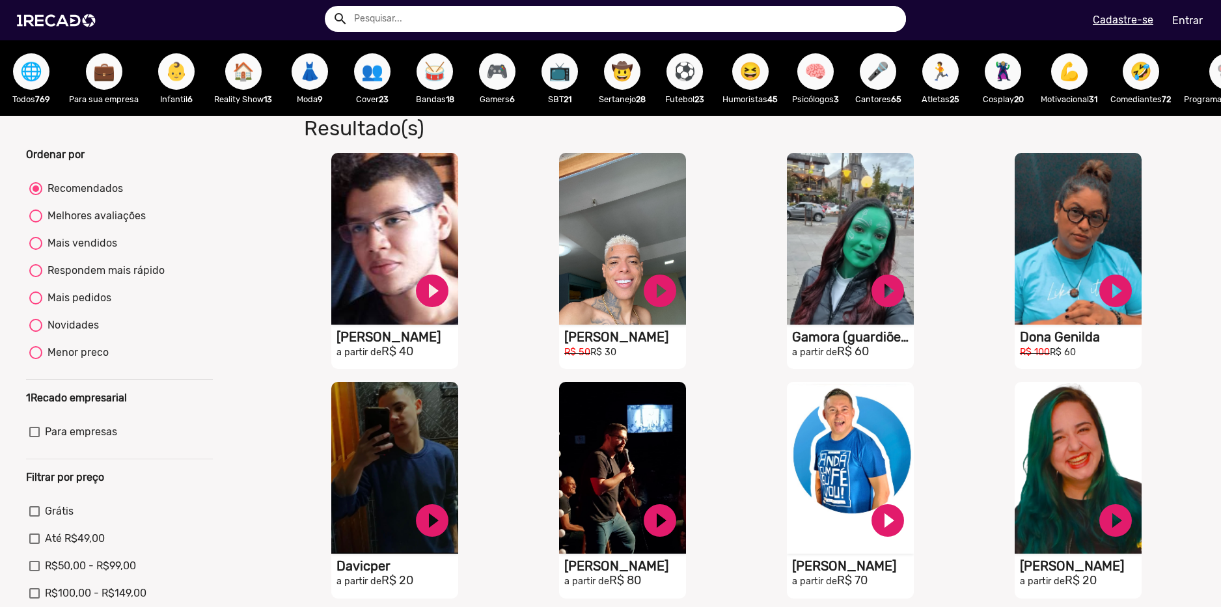
click at [177, 83] on span "👶" at bounding box center [176, 71] width 22 height 36
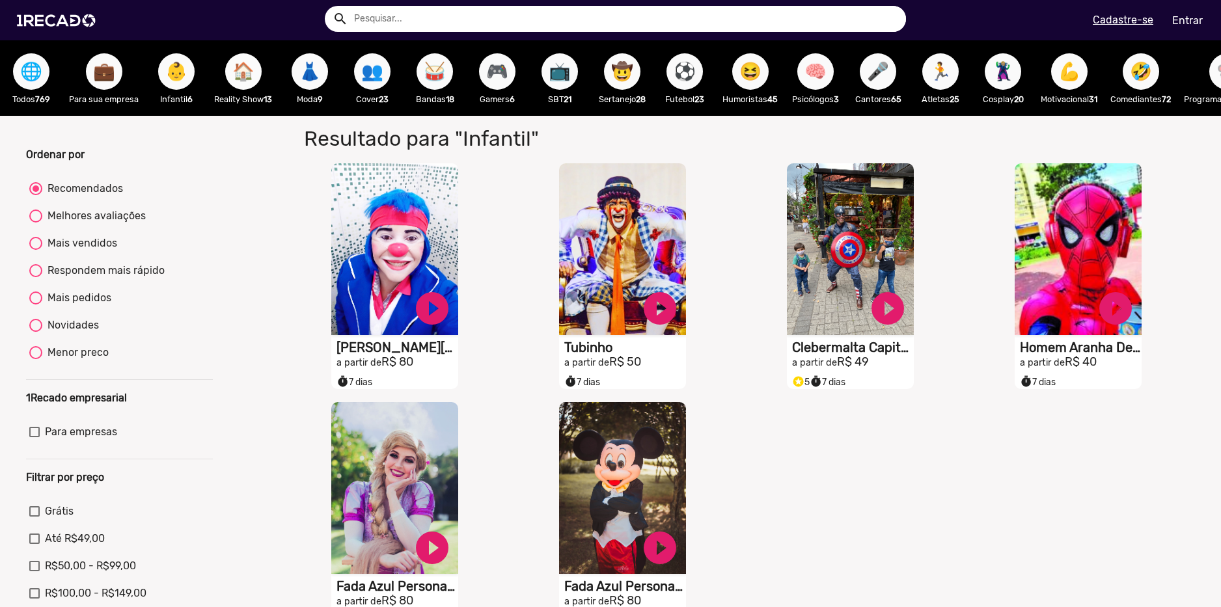
click at [243, 78] on span "🏠" at bounding box center [243, 71] width 22 height 36
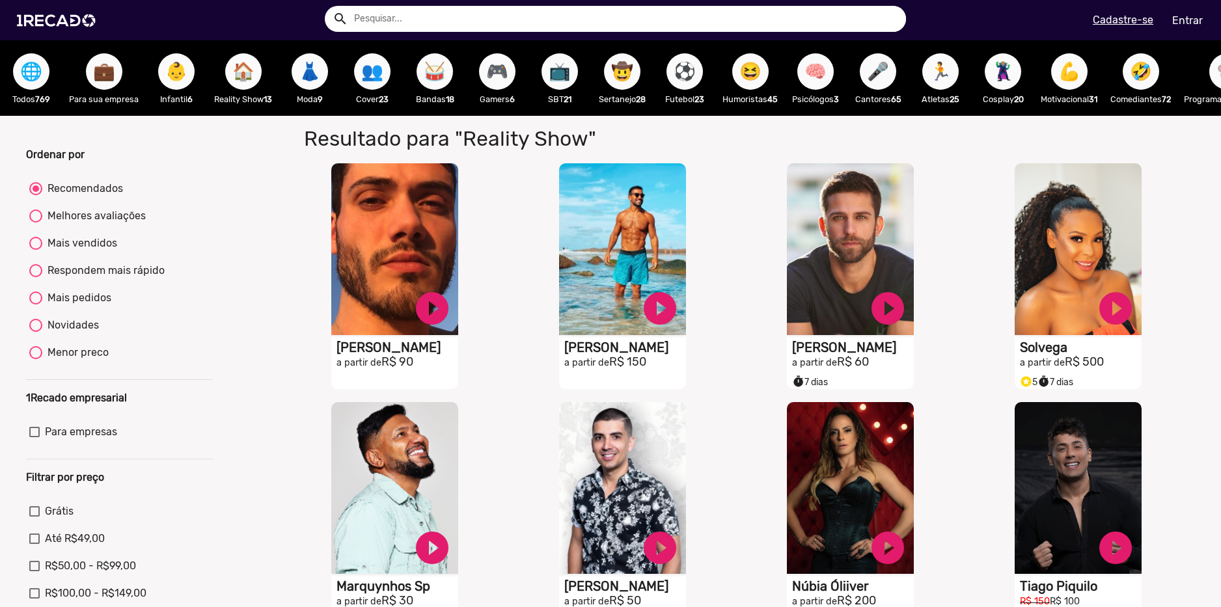
click at [309, 81] on span "👗" at bounding box center [310, 71] width 22 height 36
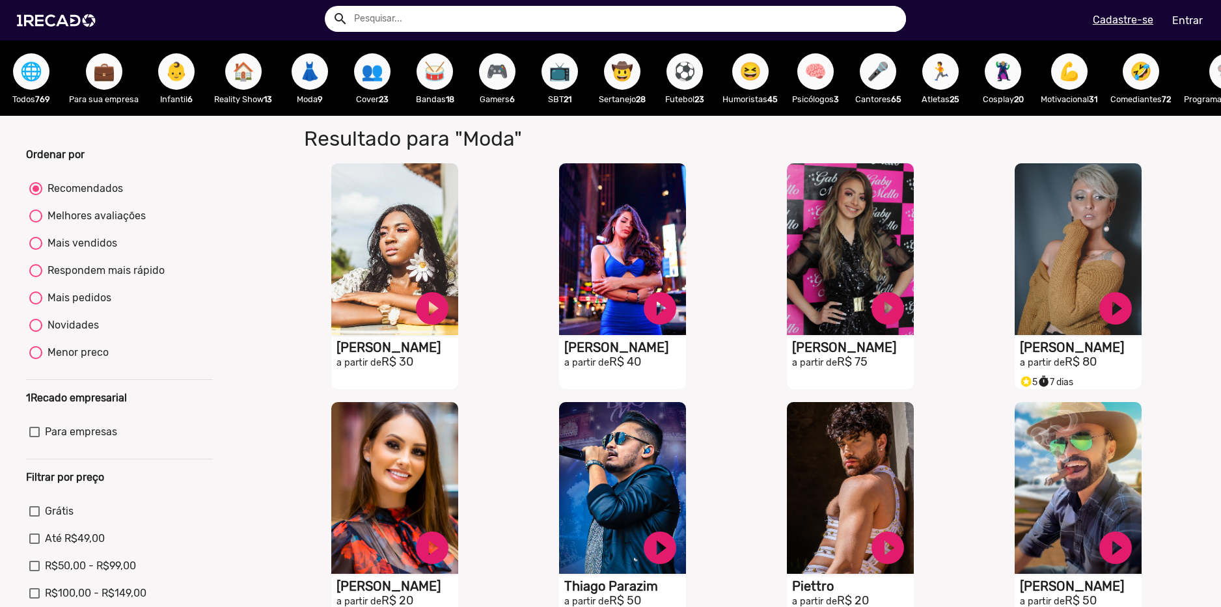
click at [398, 80] on div "👥 Cover 23" at bounding box center [372, 77] width 62 height 75
click at [366, 74] on span "👥" at bounding box center [372, 71] width 22 height 36
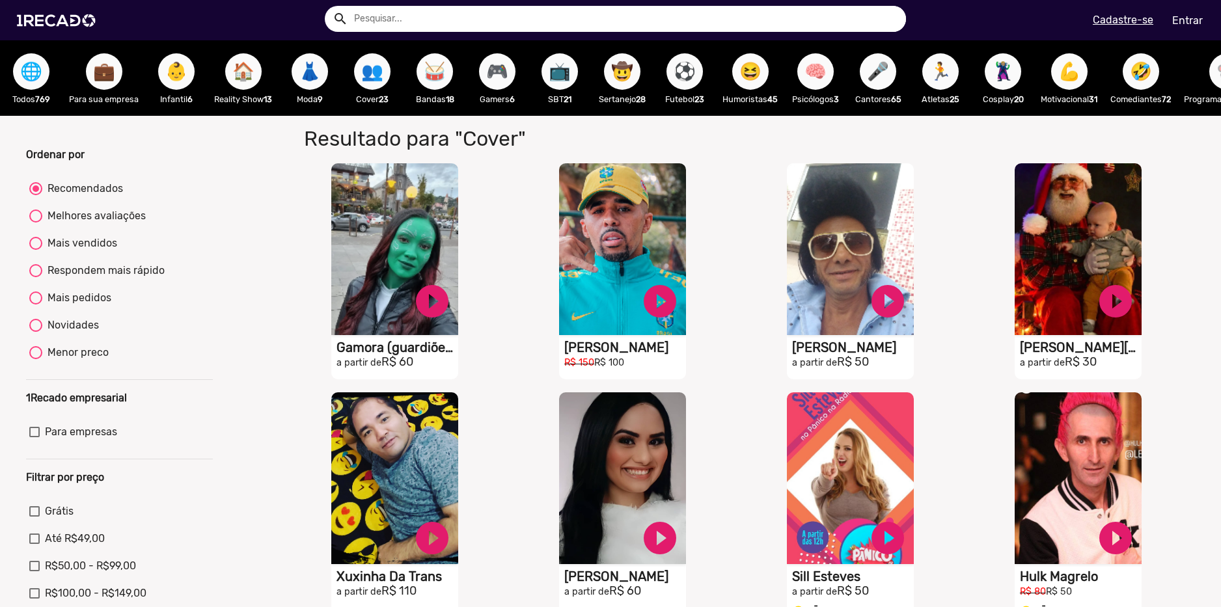
click at [439, 74] on span "🥁" at bounding box center [435, 71] width 22 height 36
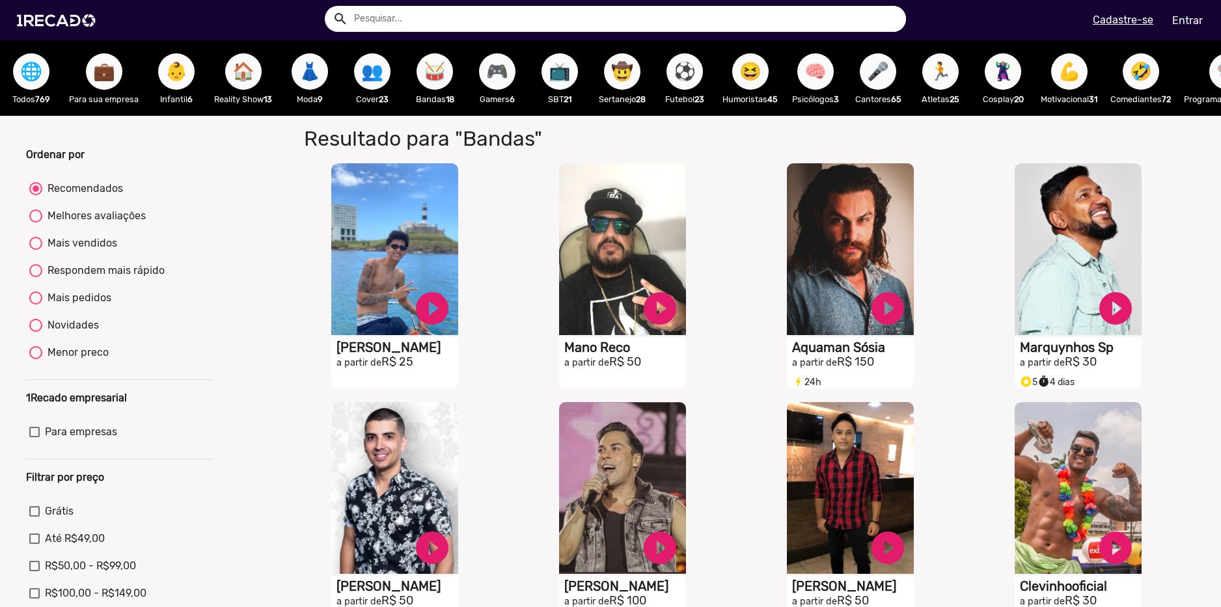
click at [494, 77] on span "🎮" at bounding box center [497, 71] width 22 height 36
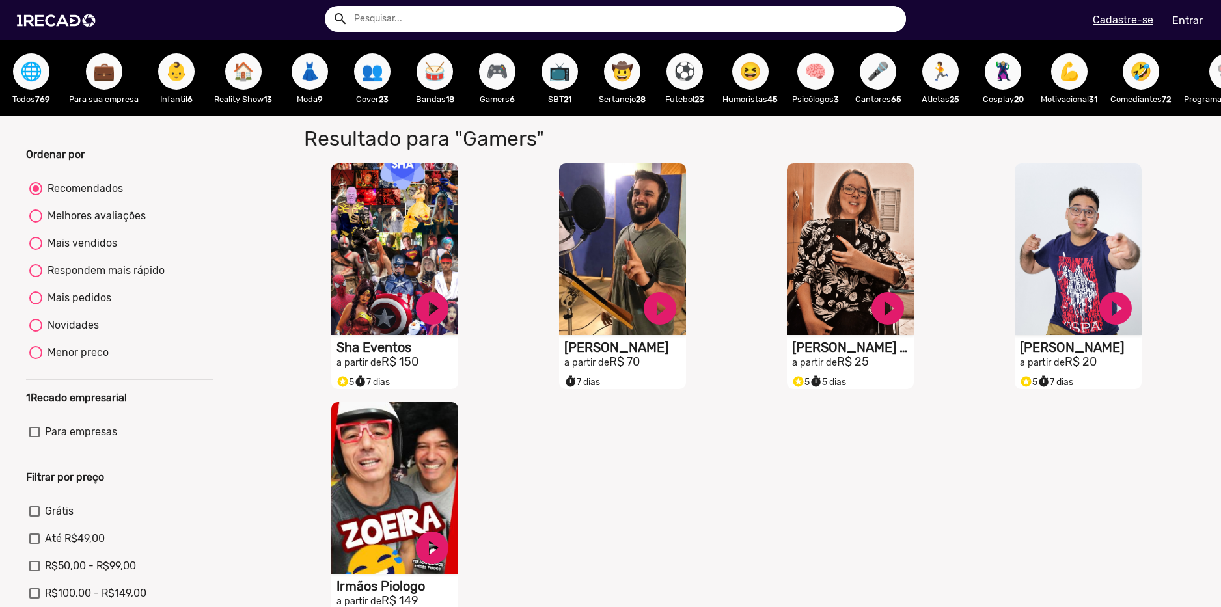
click at [558, 83] on span "📺" at bounding box center [560, 71] width 22 height 36
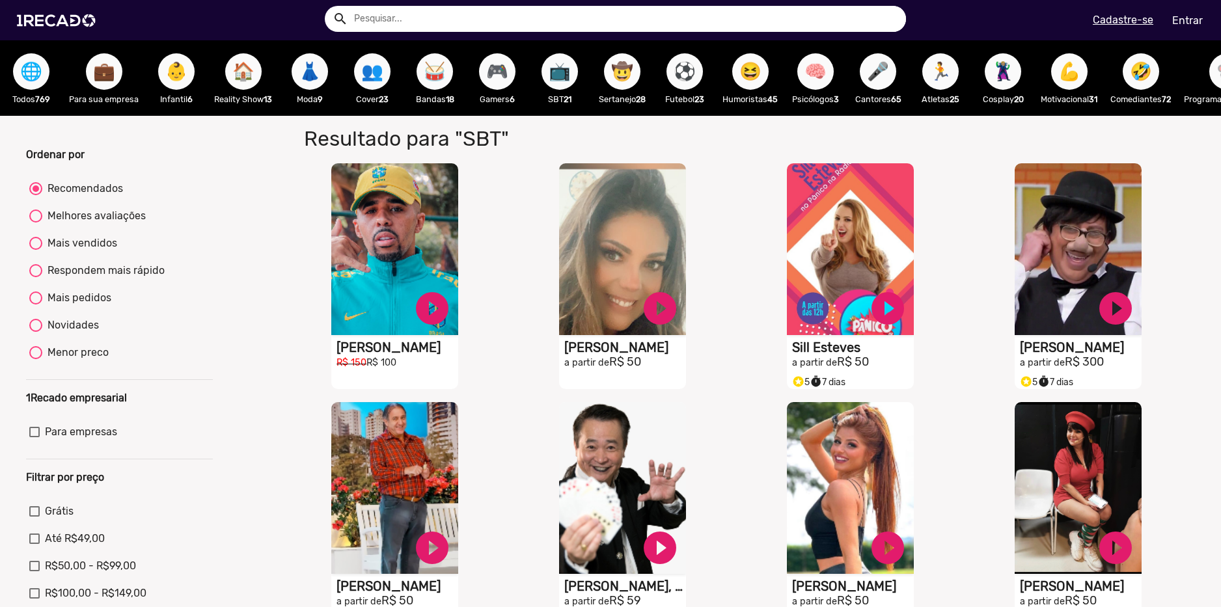
click at [610, 84] on button "🤠" at bounding box center [622, 71] width 36 height 36
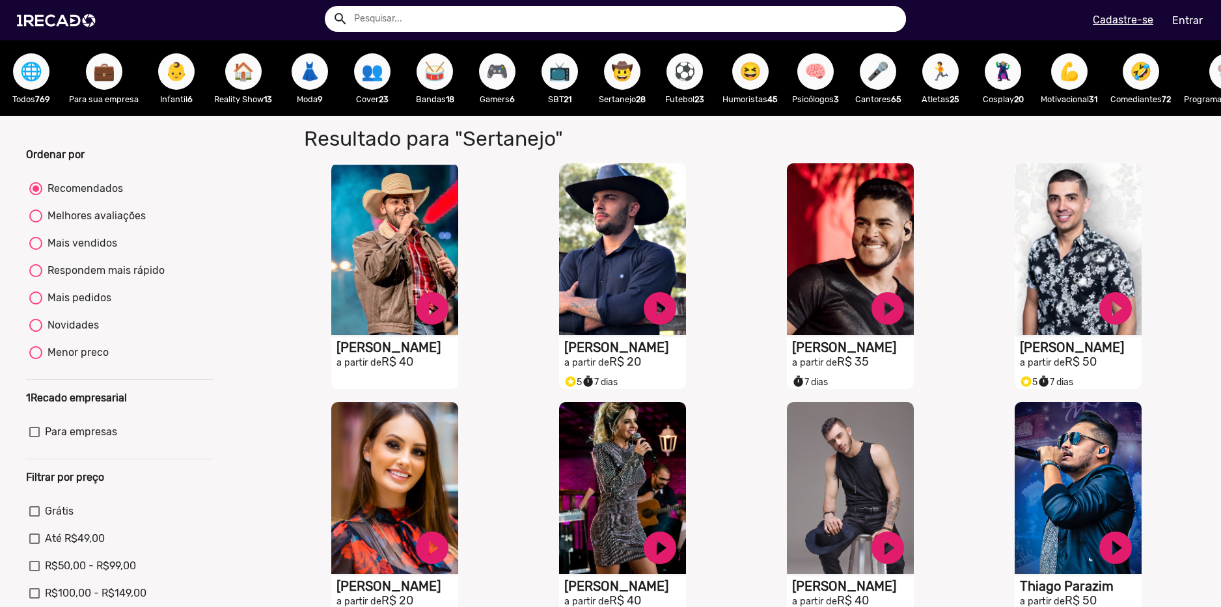
click at [750, 83] on span "😆" at bounding box center [750, 71] width 22 height 36
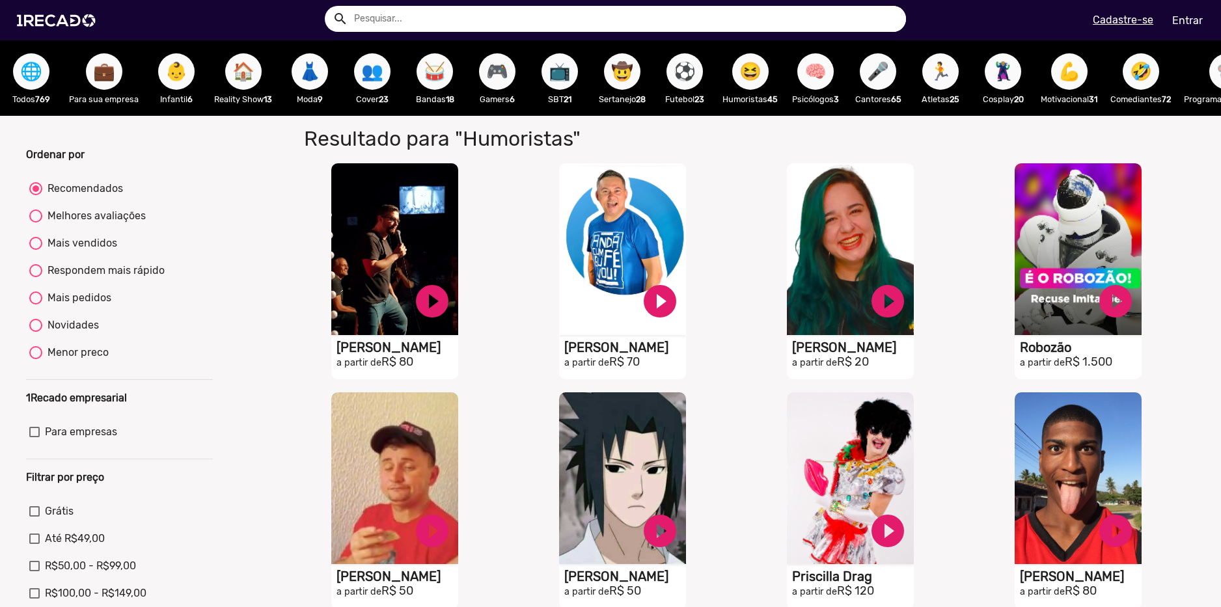
click at [687, 81] on span "⚽" at bounding box center [685, 71] width 22 height 36
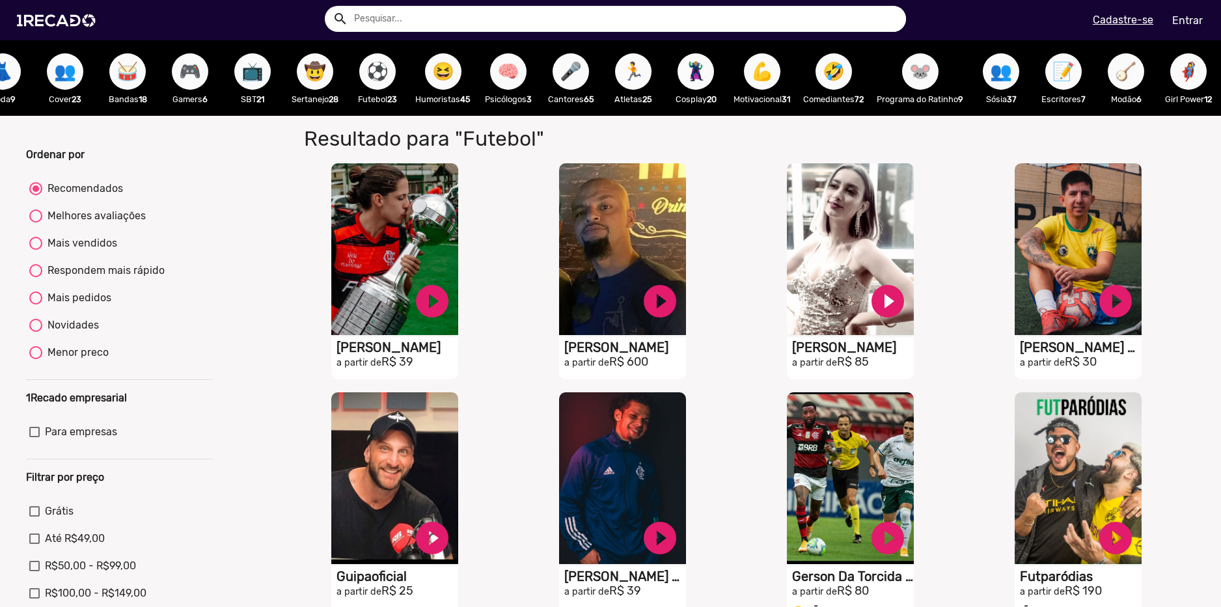
click at [700, 83] on span "🦹🏼‍♀️" at bounding box center [696, 71] width 22 height 36
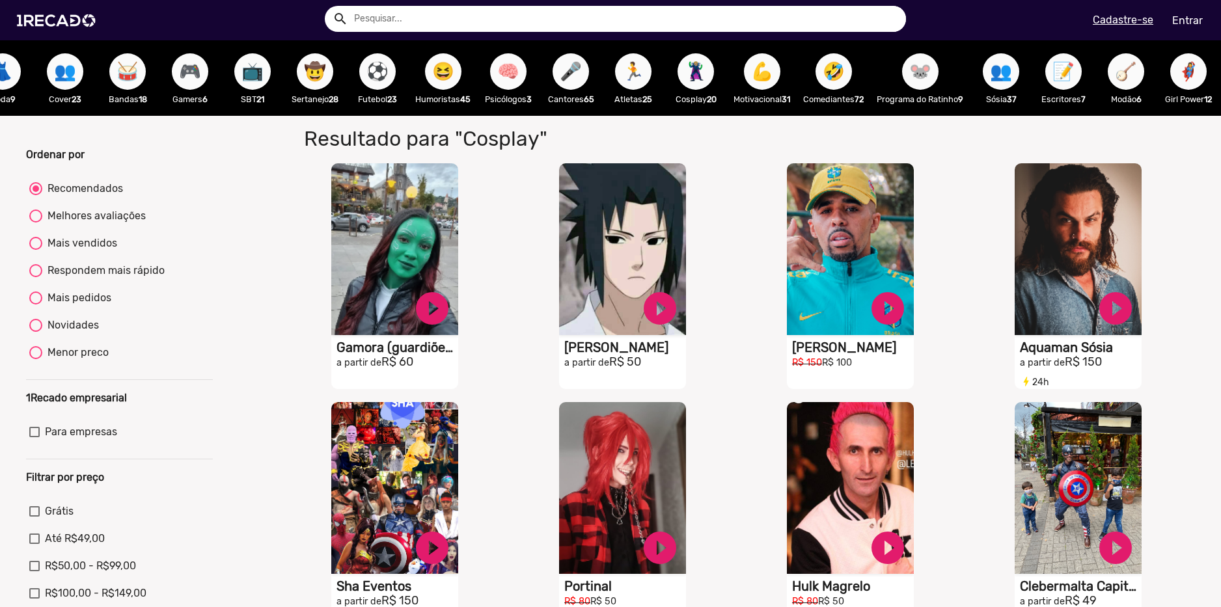
click at [754, 79] on span "💪" at bounding box center [762, 71] width 22 height 36
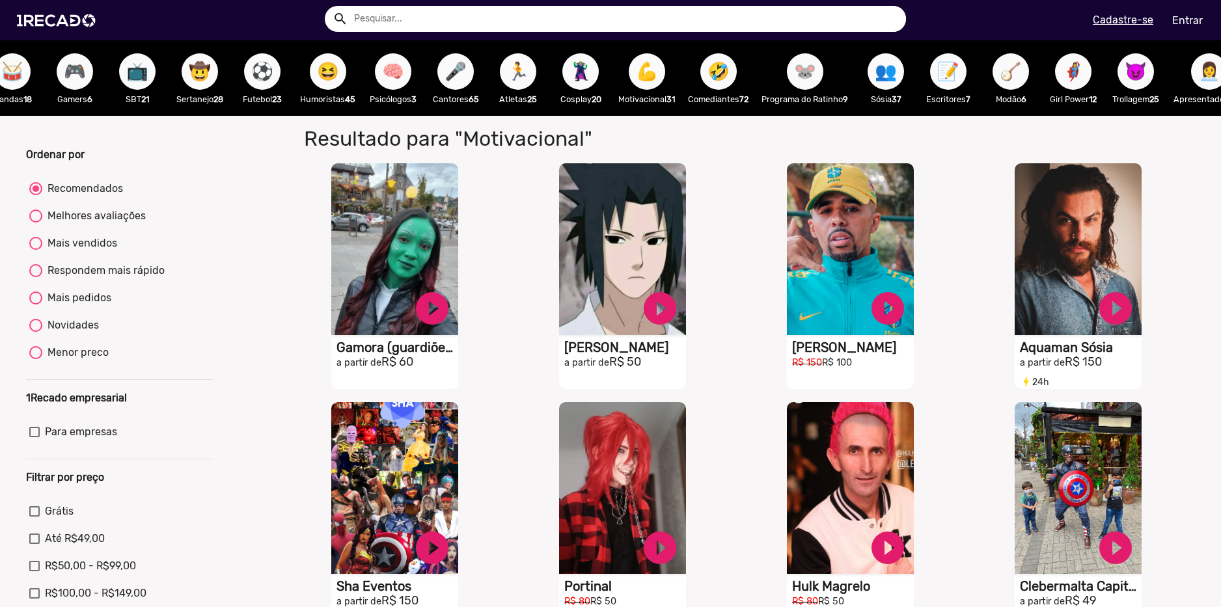
scroll to position [0, 508]
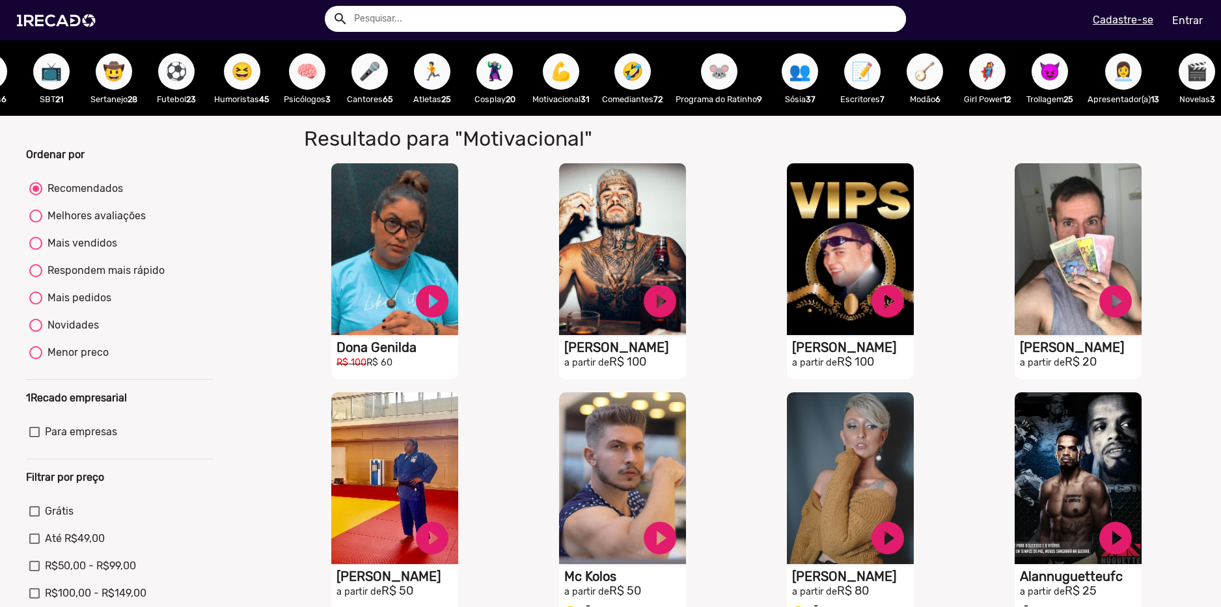
click at [873, 80] on span "📝" at bounding box center [862, 71] width 22 height 36
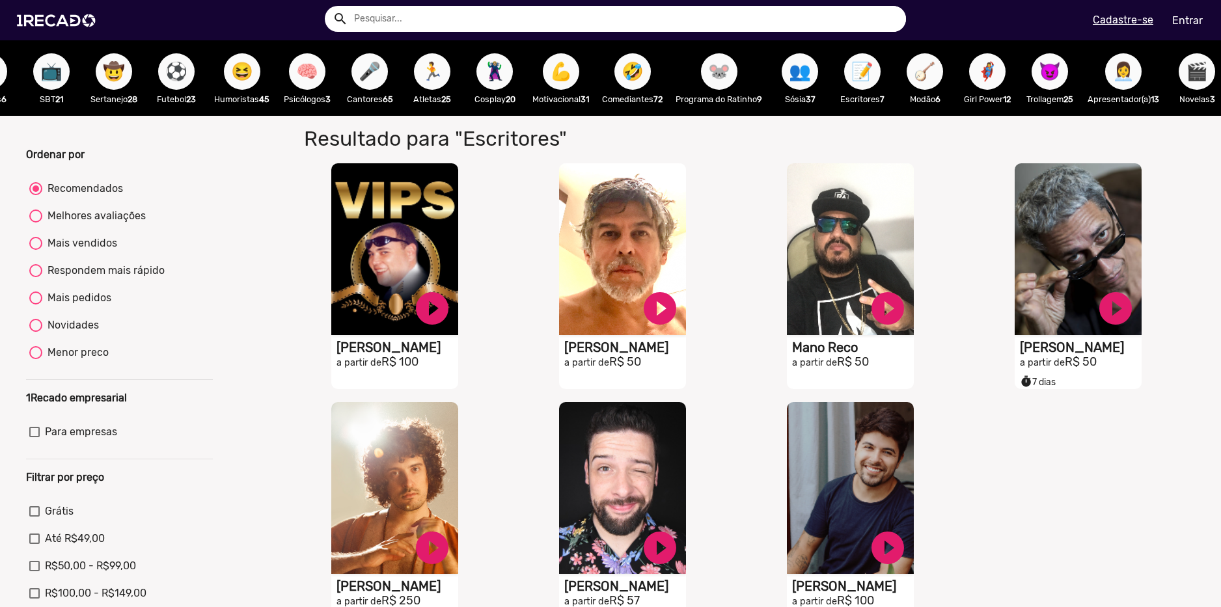
click at [943, 70] on button "🪕" at bounding box center [925, 71] width 36 height 36
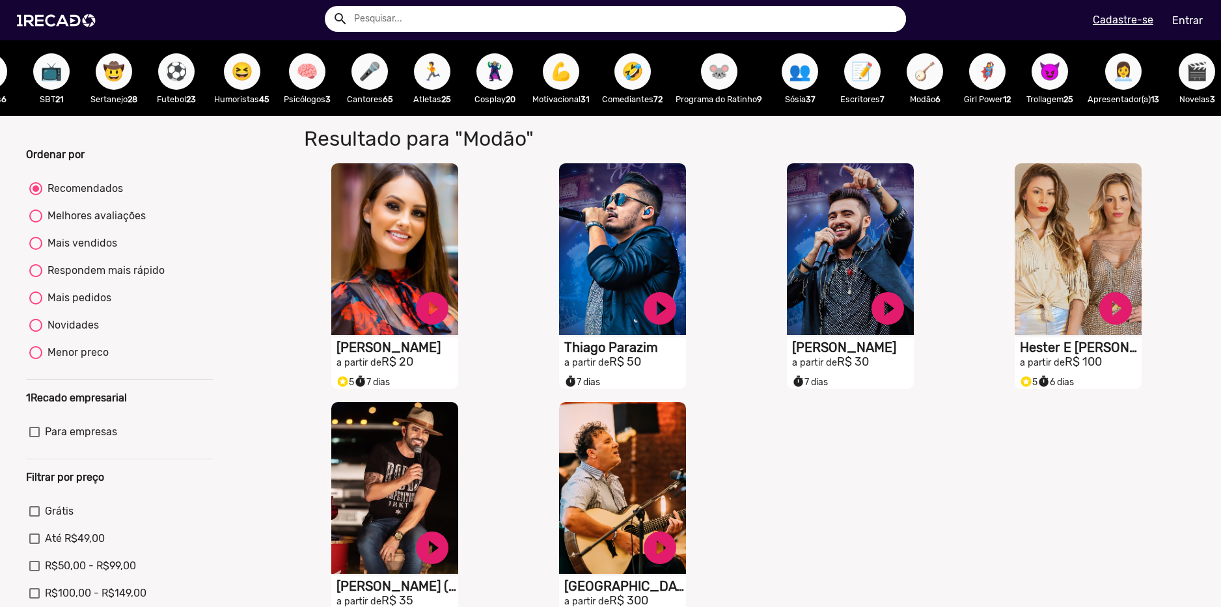
click at [983, 66] on button "🦸‍♀️" at bounding box center [987, 71] width 36 height 36
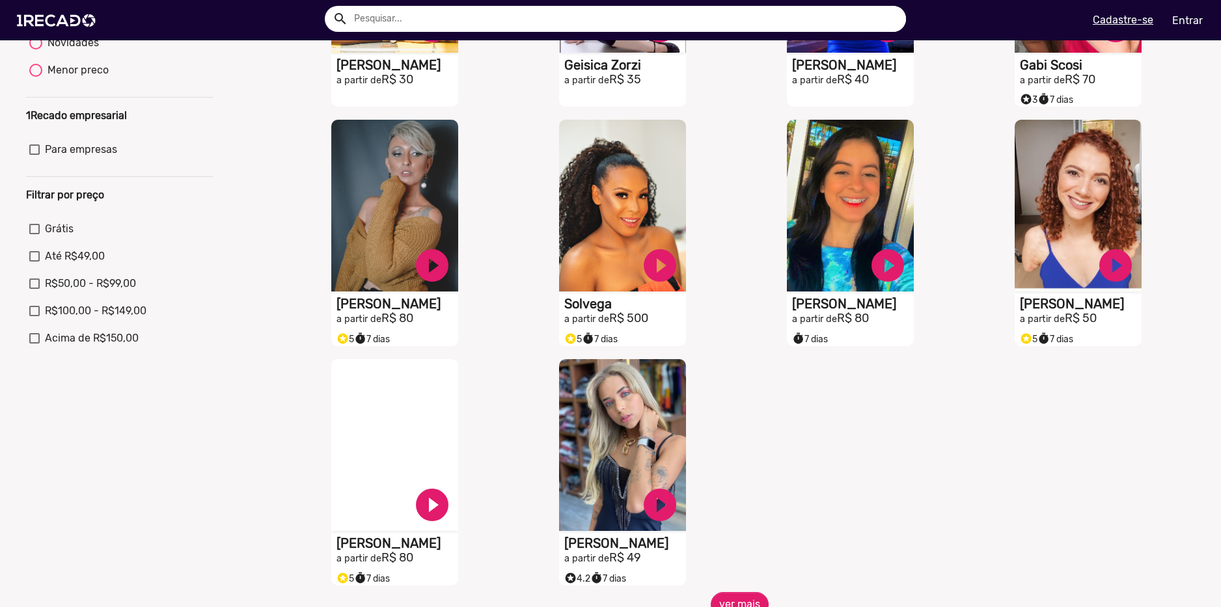
scroll to position [195, 0]
